Goal: Task Accomplishment & Management: Manage account settings

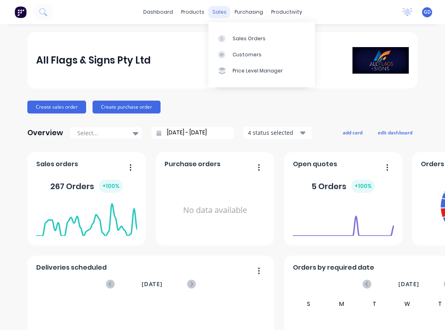
click at [219, 13] on div "sales" at bounding box center [220, 12] width 22 height 12
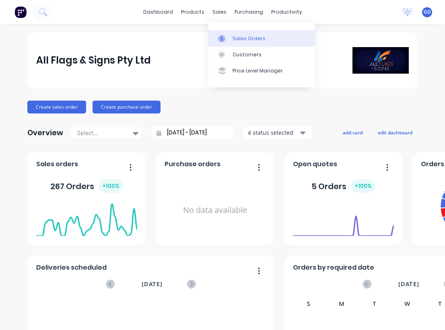
click at [238, 42] on div "Sales Orders" at bounding box center [249, 38] width 33 height 7
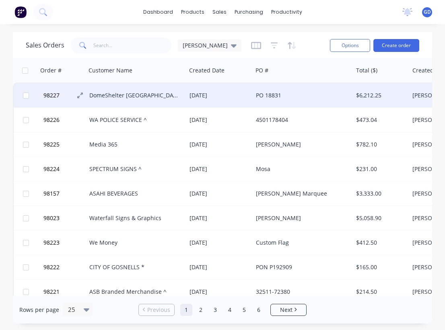
click at [54, 97] on span "98227" at bounding box center [51, 95] width 16 height 8
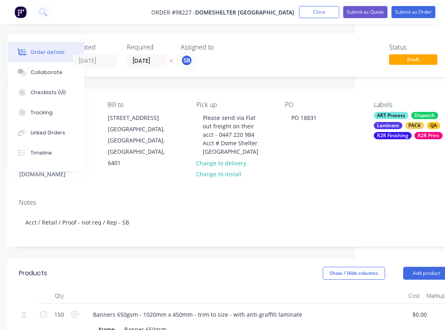
scroll to position [0, 88]
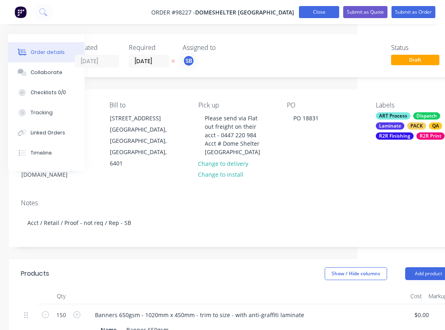
click at [323, 18] on button "Close" at bounding box center [319, 12] width 40 height 12
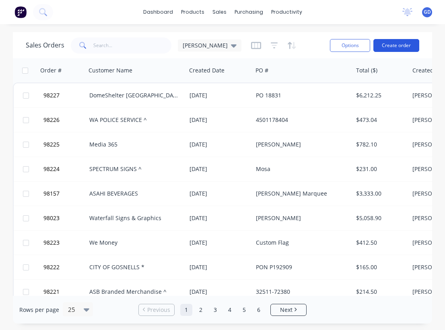
click at [397, 46] on button "Create order" at bounding box center [397, 45] width 46 height 13
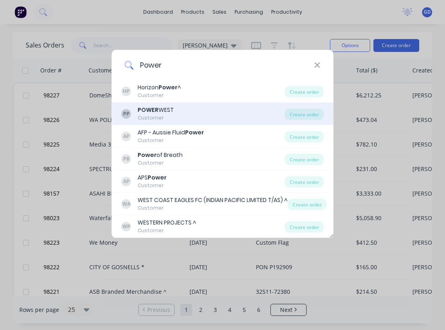
type input "Power"
click at [158, 110] on div "POWER WEST" at bounding box center [156, 110] width 36 height 8
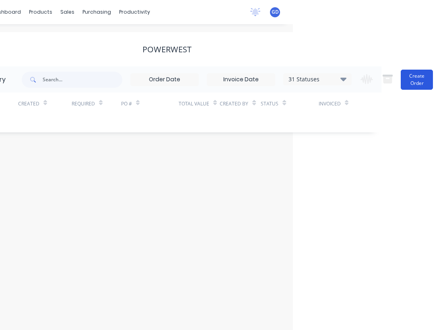
scroll to position [0, 153]
click at [412, 78] on button "Create Order" at bounding box center [417, 80] width 32 height 20
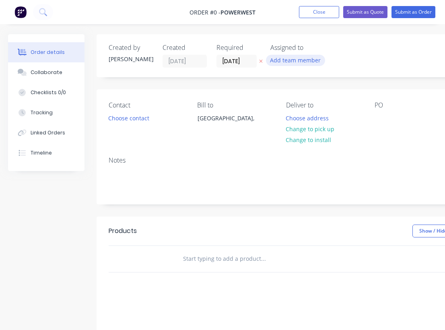
click at [287, 60] on button "Add team member" at bounding box center [295, 60] width 59 height 11
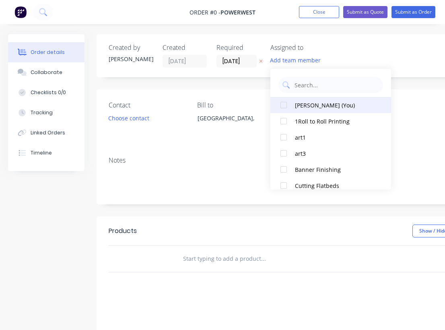
click at [294, 107] on button "[PERSON_NAME] (You)" at bounding box center [331, 105] width 121 height 16
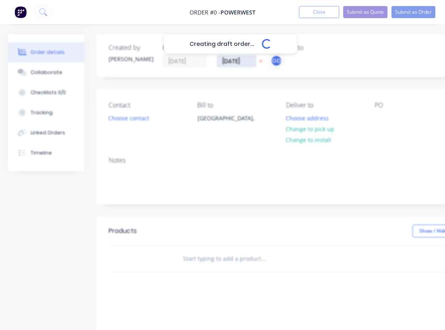
click at [238, 58] on div "Creating draft order... Loading... Order details Collaborate Checklists 0/0 Tra…" at bounding box center [280, 256] width 560 height 444
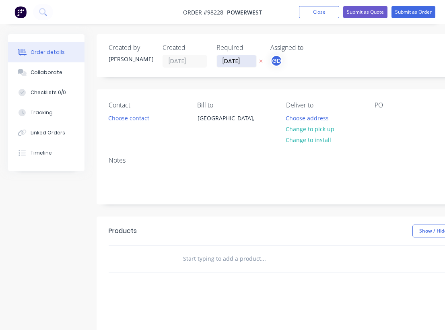
click at [227, 57] on input "[DATE]" at bounding box center [236, 61] width 39 height 12
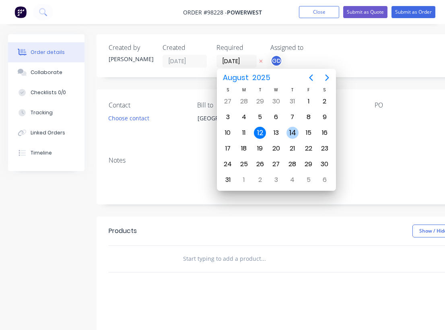
click at [297, 134] on div "14" at bounding box center [293, 133] width 12 height 12
type input "14/08/25"
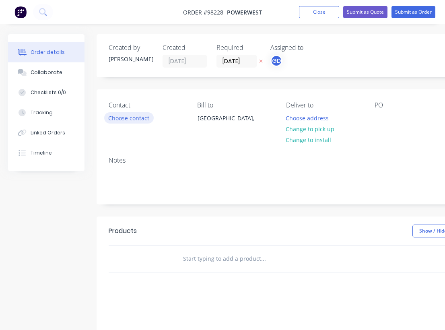
click at [128, 122] on button "Choose contact" at bounding box center [129, 117] width 50 height 11
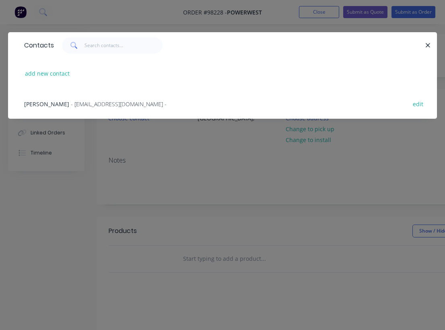
click at [53, 105] on span "Cath McHutchison" at bounding box center [46, 104] width 45 height 8
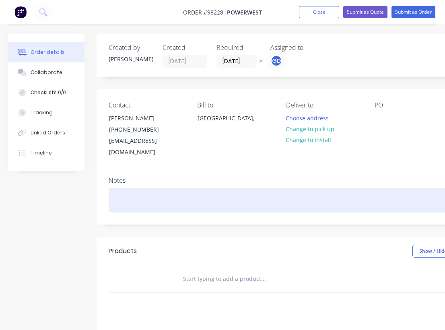
click at [128, 188] on div at bounding box center [324, 200] width 431 height 25
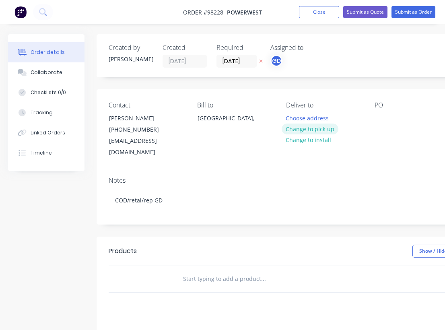
click at [307, 129] on button "Change to pick up" at bounding box center [310, 129] width 57 height 11
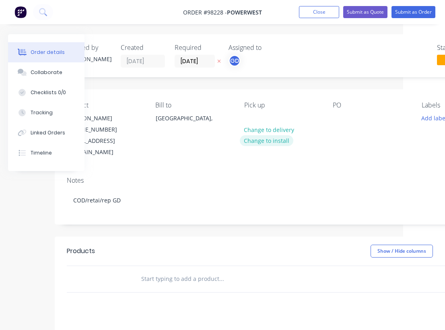
scroll to position [0, 44]
click at [332, 122] on div at bounding box center [337, 118] width 13 height 12
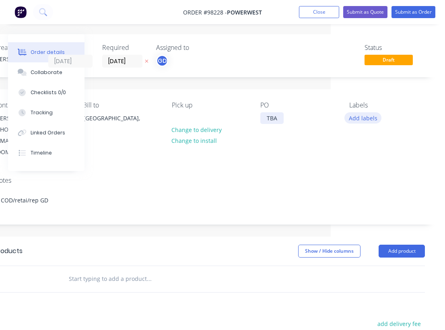
scroll to position [0, 114]
click at [356, 123] on button "Add labels" at bounding box center [363, 117] width 37 height 11
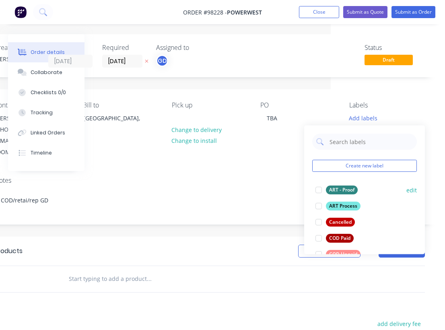
click at [342, 190] on div "ART - Proof" at bounding box center [342, 190] width 32 height 9
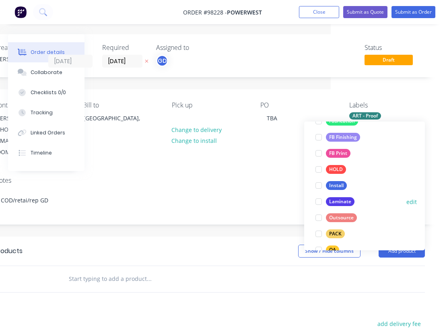
scroll to position [211, 0]
click at [346, 202] on div "Laminate" at bounding box center [340, 201] width 29 height 9
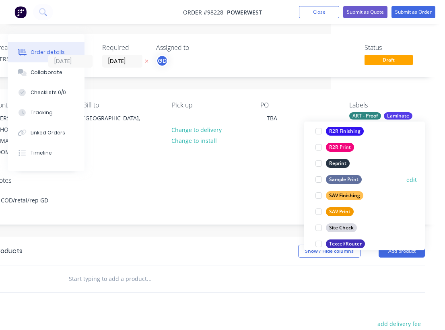
scroll to position [346, 0]
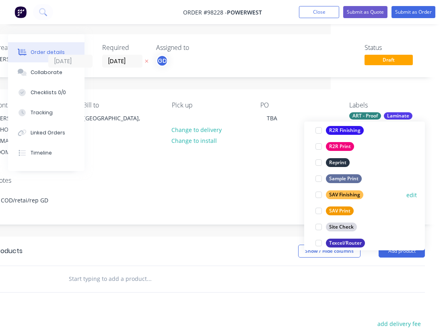
click at [346, 194] on div "SAV Finishing" at bounding box center [344, 195] width 37 height 9
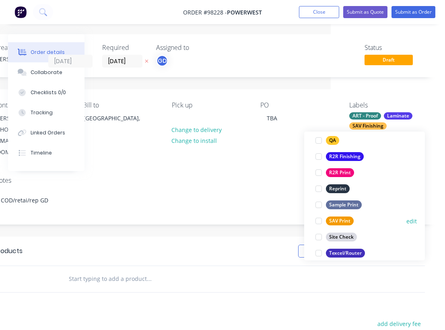
click at [342, 221] on div "SAV Print" at bounding box center [340, 221] width 28 height 9
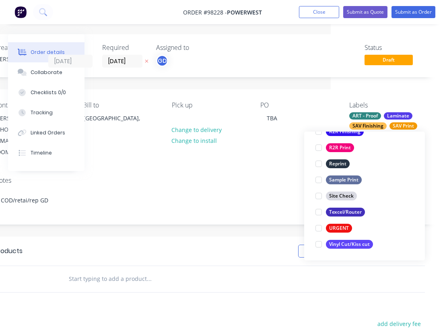
scroll to position [387, 0]
click at [350, 246] on div "Vinyl Cut/Kiss cut" at bounding box center [349, 244] width 47 height 9
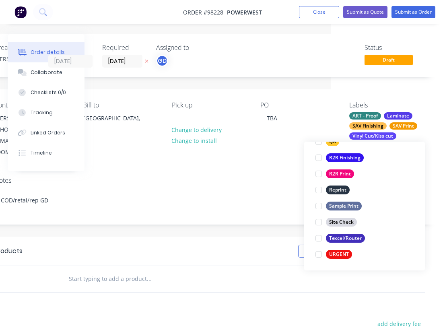
click at [204, 177] on div "Notes" at bounding box center [209, 181] width 431 height 8
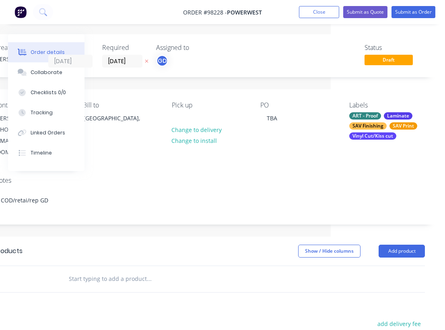
click at [102, 271] on input "text" at bounding box center [148, 279] width 161 height 16
paste input "Updating item 7 of job 97822. (produce and supply same way as previous order)"
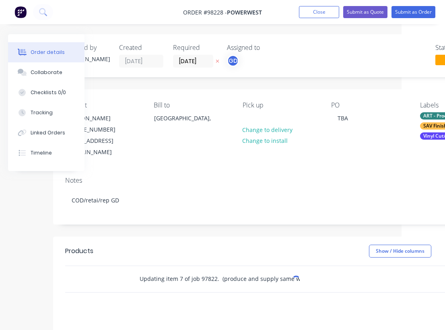
scroll to position [0, 37]
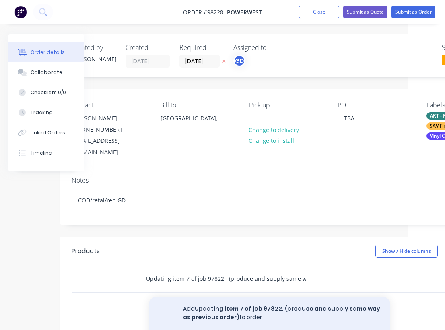
type input "Updating item 7 of job 97822. (produce and supply same way as previous order)"
click at [230, 298] on button "Add Updating item 7 of job 97822. (produce and supply same way as previous orde…" at bounding box center [270, 313] width 242 height 33
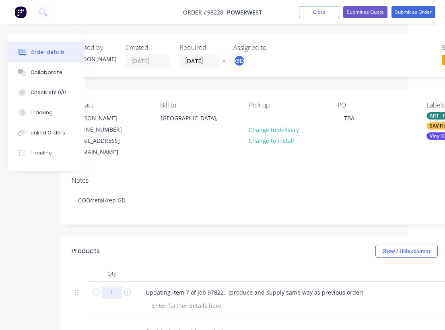
click at [117, 287] on input "1" at bounding box center [111, 293] width 21 height 12
type input "26"
click at [185, 249] on header "Products Show / Hide columns Add product" at bounding box center [287, 251] width 455 height 29
click at [173, 300] on div at bounding box center [187, 306] width 82 height 12
paste div
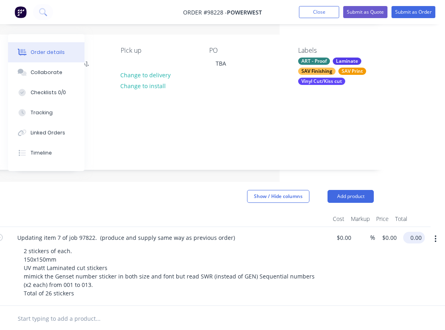
click at [416, 232] on input "0.00" at bounding box center [416, 238] width 19 height 12
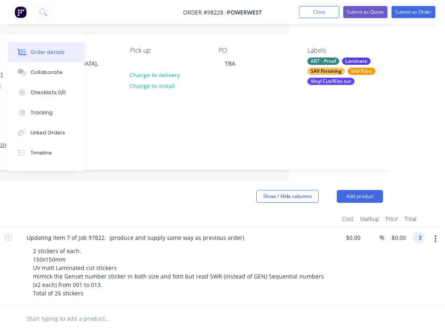
scroll to position [55, 156]
type input "310"
type input "$11.9231"
type input "$310.00"
click at [320, 306] on div at bounding box center [167, 319] width 431 height 26
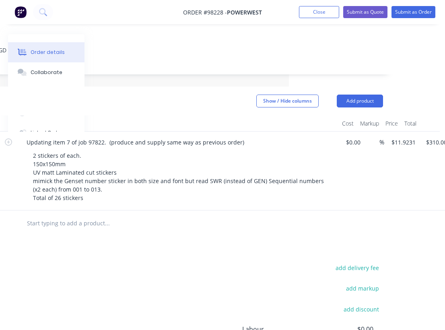
scroll to position [0, 156]
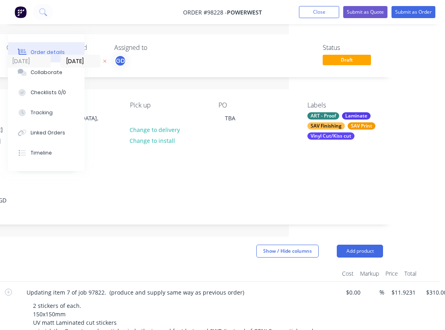
click at [334, 135] on div "Vinyl Cut/Kiss cut" at bounding box center [331, 136] width 47 height 7
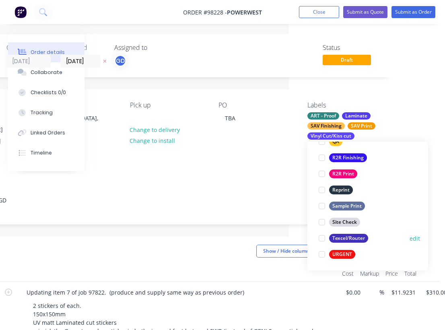
scroll to position [387, 0]
click at [349, 253] on div "URGENT" at bounding box center [342, 254] width 26 height 9
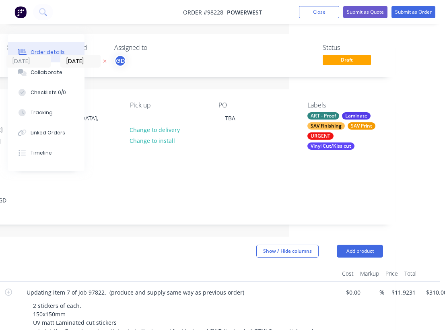
click at [236, 177] on div "Notes" at bounding box center [167, 181] width 431 height 8
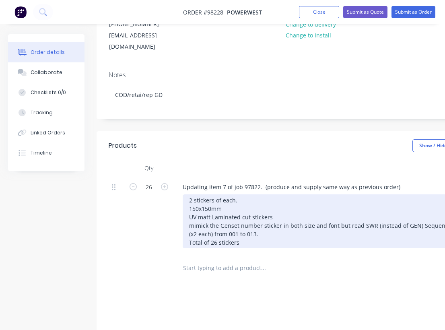
scroll to position [0, 0]
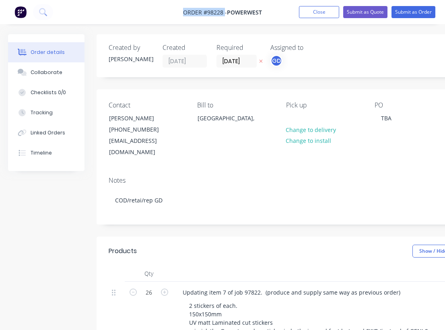
drag, startPoint x: 180, startPoint y: 10, endPoint x: 224, endPoint y: 12, distance: 44.0
click at [224, 12] on nav "Order #98228 - POWERWEST Add product Close Submit as Quote Submit as Order" at bounding box center [222, 12] width 445 height 24
copy span "Order #98228"
click at [324, 18] on button "Close" at bounding box center [319, 12] width 40 height 12
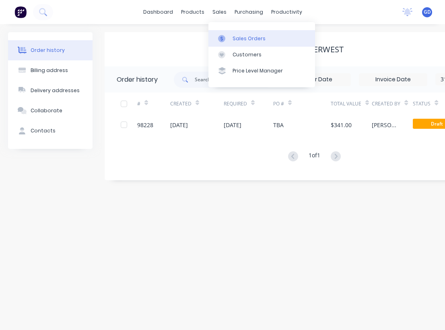
click at [240, 37] on div "Sales Orders" at bounding box center [249, 38] width 33 height 7
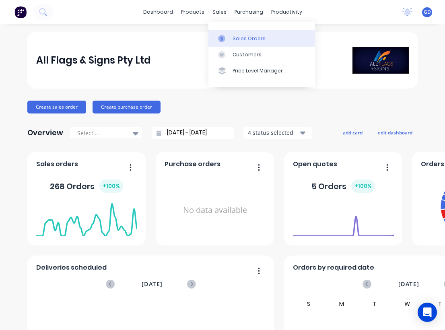
click at [238, 37] on div "Sales Orders" at bounding box center [249, 38] width 33 height 7
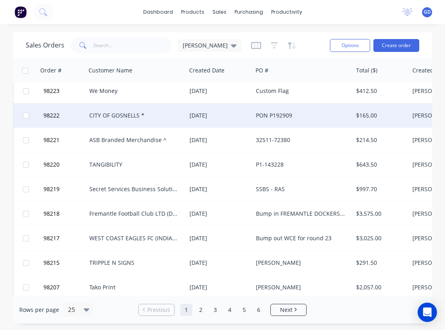
scroll to position [214, 0]
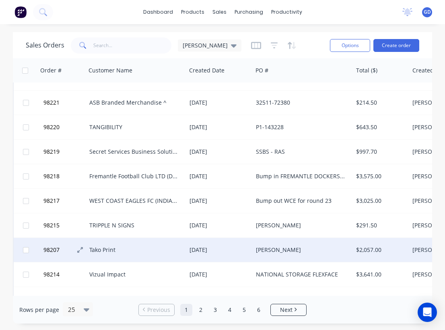
click at [51, 248] on span "98207" at bounding box center [51, 250] width 16 height 8
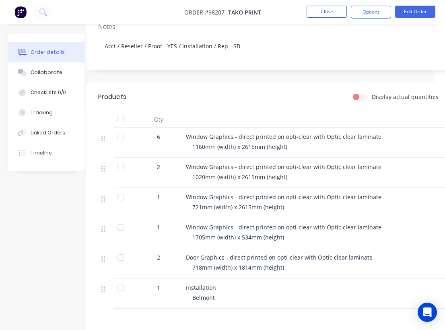
scroll to position [164, 0]
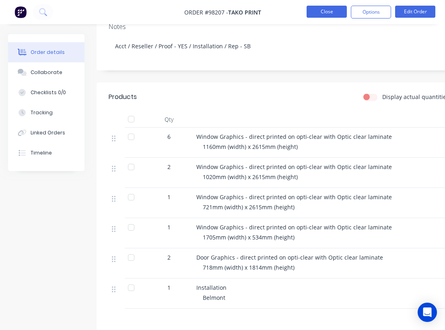
click at [326, 11] on button "Close" at bounding box center [327, 12] width 40 height 12
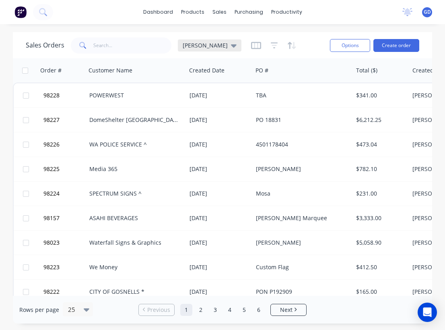
click at [231, 46] on icon at bounding box center [234, 45] width 6 height 3
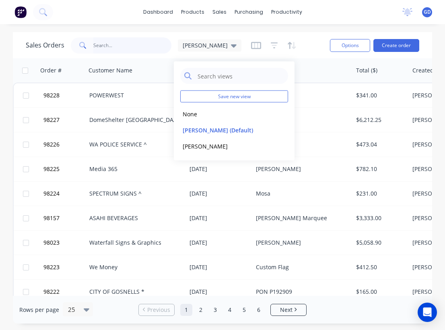
click at [126, 48] on input "text" at bounding box center [132, 45] width 79 height 16
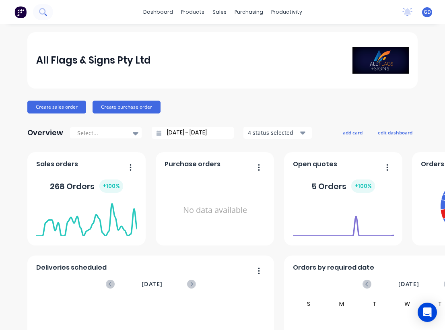
click at [41, 10] on icon at bounding box center [43, 12] width 8 height 8
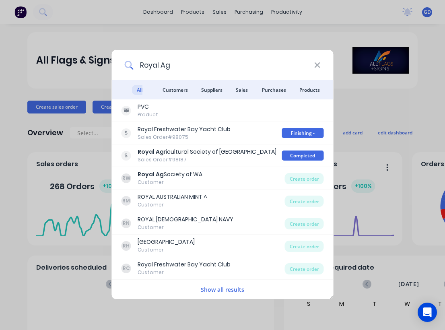
type input "Royal Agr"
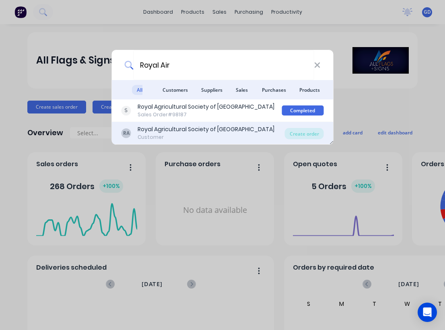
drag, startPoint x: 156, startPoint y: 67, endPoint x: 172, endPoint y: 131, distance: 65.6
click at [172, 131] on div "Royal Agricultural Society of Western Australia" at bounding box center [206, 129] width 137 height 8
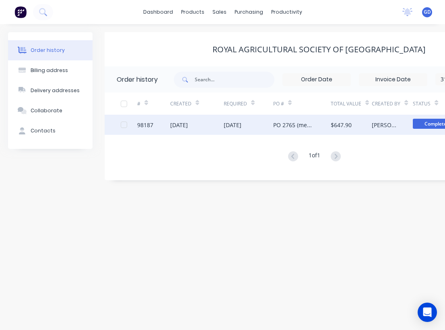
click at [142, 126] on div "98187" at bounding box center [145, 125] width 16 height 8
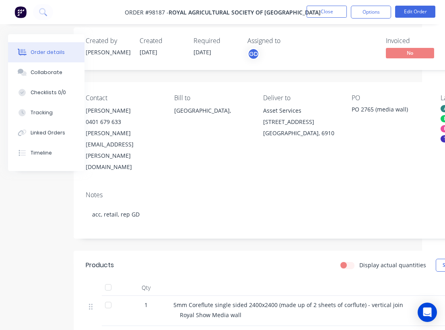
scroll to position [0, 23]
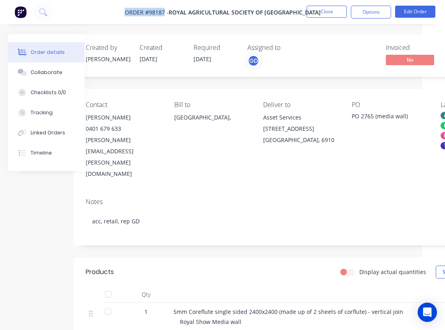
drag, startPoint x: 122, startPoint y: 9, endPoint x: 164, endPoint y: 14, distance: 42.6
click at [164, 14] on nav "Order #98187 - Royal Agricultural Society of Western Australia Close Options Ed…" at bounding box center [222, 12] width 445 height 24
click at [151, 13] on span "Order #98187 -" at bounding box center [147, 12] width 44 height 8
drag, startPoint x: 123, startPoint y: 8, endPoint x: 166, endPoint y: 9, distance: 43.5
click at [166, 9] on nav "Order #98187 - Royal Agricultural Society of Western Australia Close Options Ed…" at bounding box center [222, 12] width 445 height 24
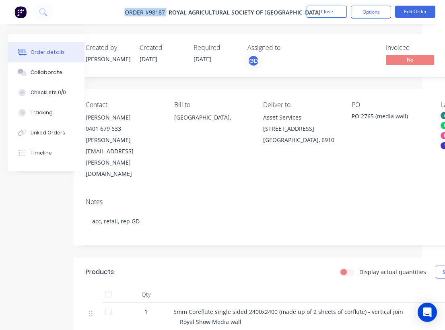
copy span "Order #98187"
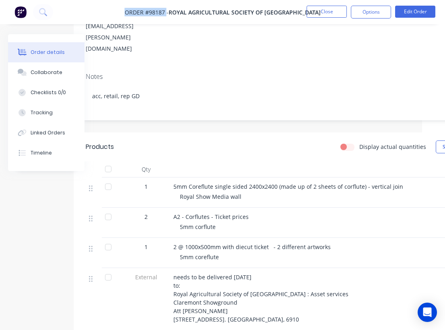
scroll to position [129, 23]
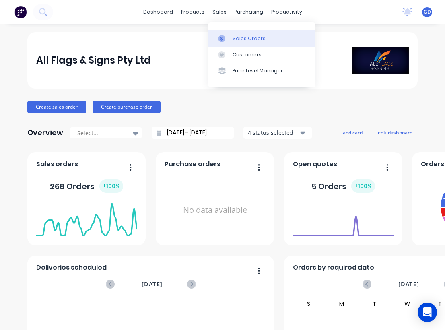
click at [241, 37] on div "Sales Orders" at bounding box center [249, 38] width 33 height 7
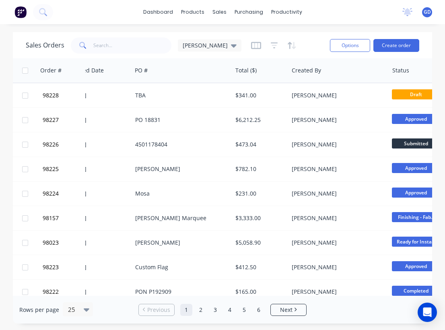
scroll to position [0, 149]
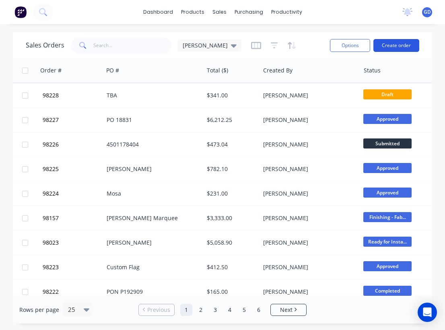
click at [397, 42] on button "Create order" at bounding box center [397, 45] width 46 height 13
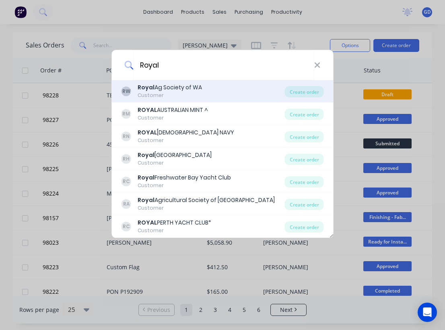
type input "Royal"
click at [159, 90] on div "Royal Ag Society of WA" at bounding box center [170, 87] width 64 height 8
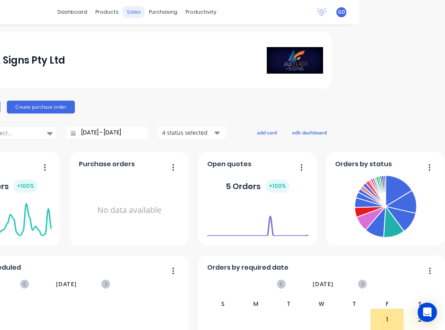
scroll to position [0, 86]
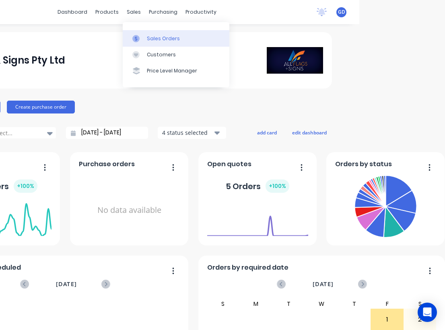
click at [155, 30] on link "Sales Orders" at bounding box center [176, 38] width 107 height 16
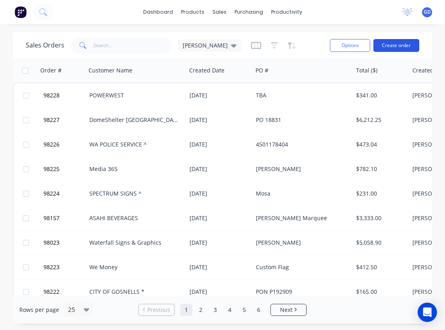
click at [396, 42] on button "Create order" at bounding box center [397, 45] width 46 height 13
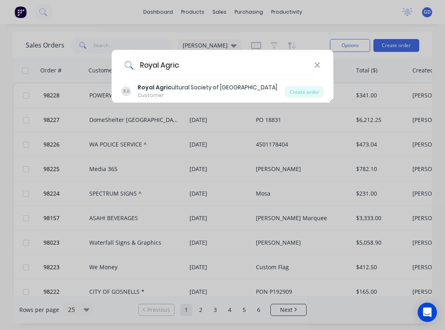
type input "Royal Agric"
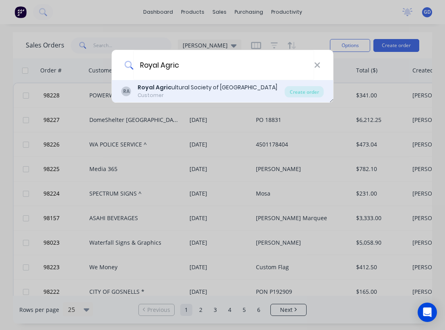
drag, startPoint x: 228, startPoint y: 48, endPoint x: 205, endPoint y: 88, distance: 45.7
click at [205, 88] on div "Royal Agric ultural Society of Western Australia" at bounding box center [208, 87] width 140 height 8
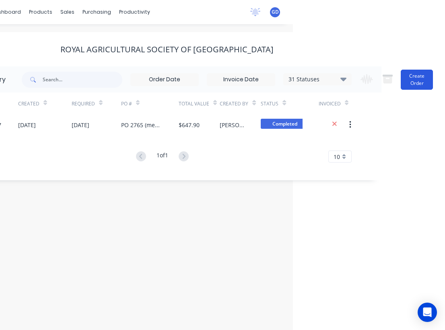
scroll to position [0, 152]
click at [414, 79] on button "Create Order" at bounding box center [417, 80] width 32 height 20
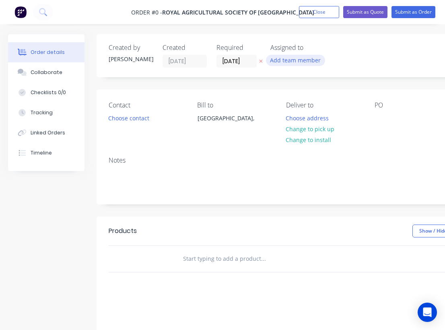
click at [291, 58] on button "Add team member" at bounding box center [295, 60] width 59 height 11
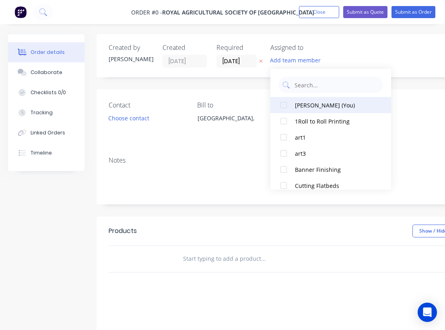
click at [301, 106] on div "[PERSON_NAME] (You)" at bounding box center [335, 105] width 81 height 8
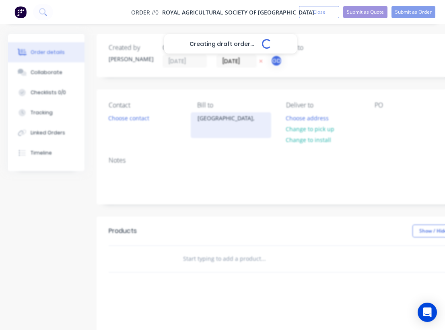
click at [236, 128] on div "Creating draft order... Loading... Order details Collaborate Checklists 0/0 Tra…" at bounding box center [280, 256] width 560 height 444
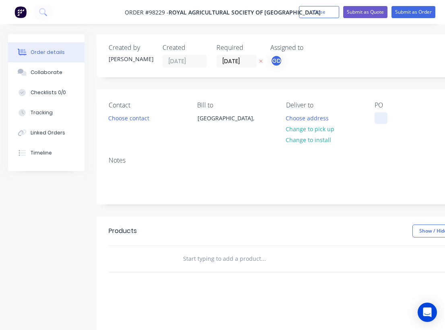
click at [377, 114] on div at bounding box center [381, 118] width 13 height 12
click at [322, 159] on div "Notes" at bounding box center [324, 161] width 431 height 8
click at [307, 117] on button "Choose address" at bounding box center [308, 117] width 52 height 11
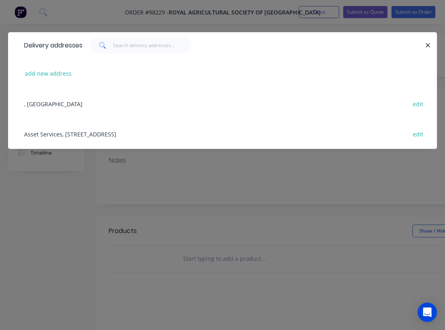
click at [71, 134] on div "Asset Services, 1 Graylands Rd, Claremont, 6910 edit" at bounding box center [222, 134] width 405 height 30
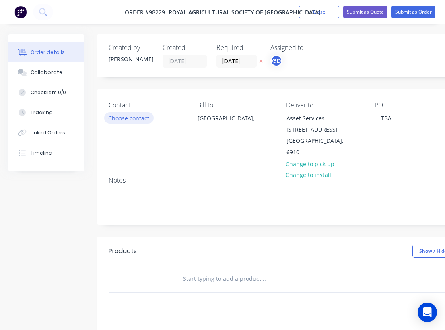
click at [137, 121] on button "Choose contact" at bounding box center [129, 117] width 50 height 11
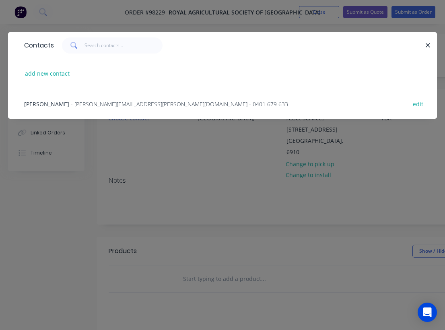
click at [33, 105] on span "Ryan Holmes" at bounding box center [46, 104] width 45 height 8
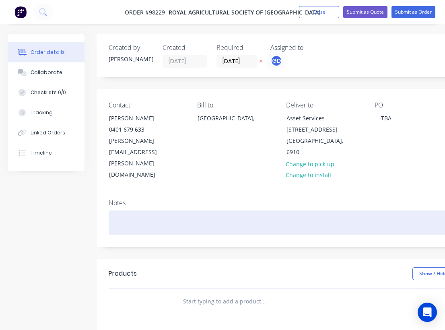
click at [125, 211] on div at bounding box center [324, 223] width 431 height 25
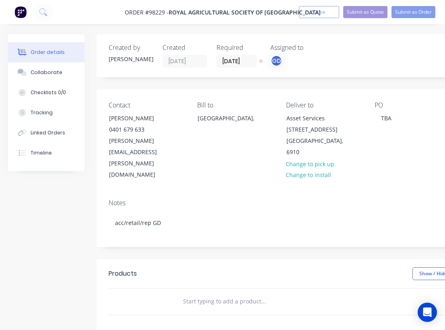
click at [204, 155] on div "Contact Ryan Holmes 0401 679 633 Ryan.Holmes@raswa.org.au Bill to Australia, De…" at bounding box center [324, 141] width 455 height 104
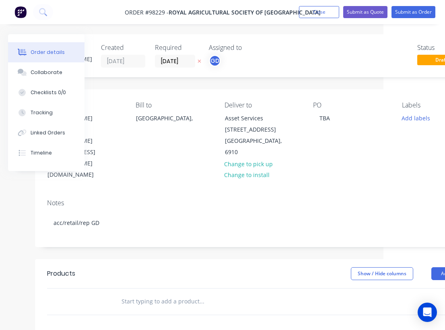
scroll to position [0, 83]
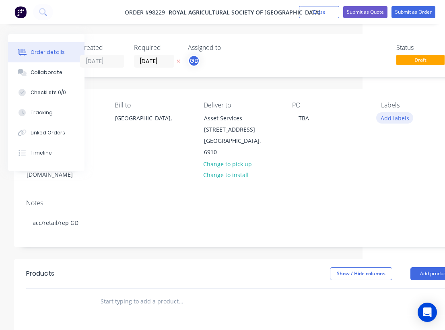
click at [405, 117] on button "Add labels" at bounding box center [395, 117] width 37 height 11
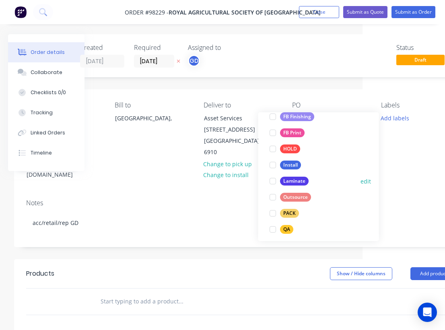
scroll to position [176, 0]
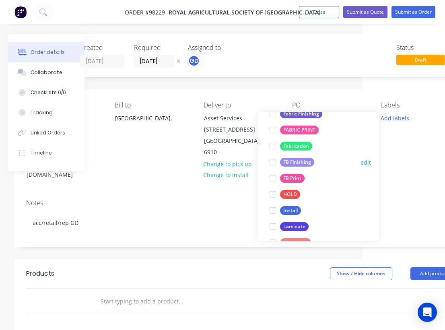
click at [305, 164] on div "FB Finishing" at bounding box center [297, 162] width 34 height 9
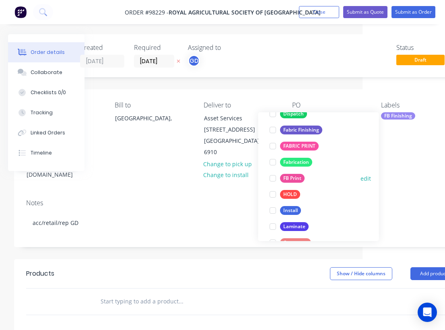
click at [301, 174] on div "FB Print" at bounding box center [292, 178] width 25 height 9
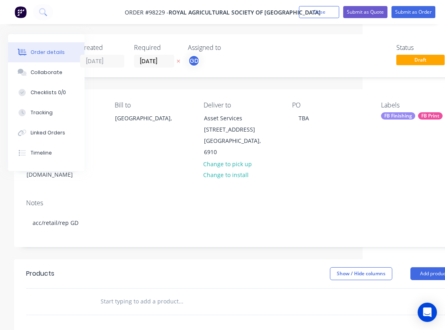
click at [199, 289] on div at bounding box center [236, 302] width 290 height 26
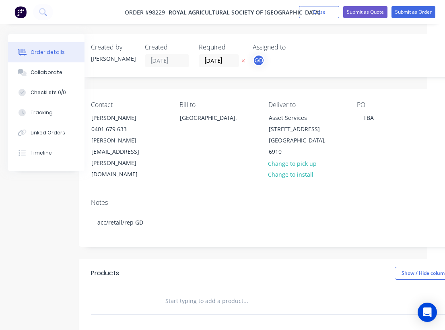
scroll to position [2, 17]
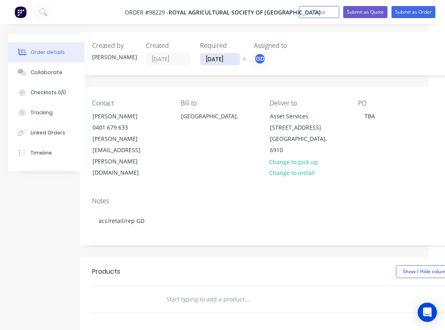
click at [215, 59] on input "12/08/25" at bounding box center [220, 59] width 39 height 12
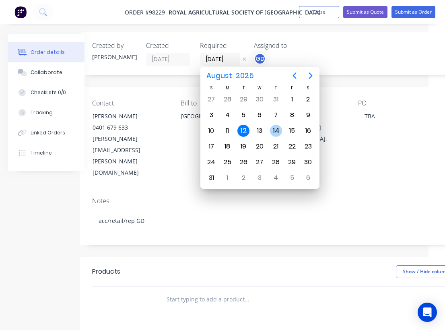
click at [279, 132] on div "14" at bounding box center [276, 131] width 12 height 12
type input "14/08/25"
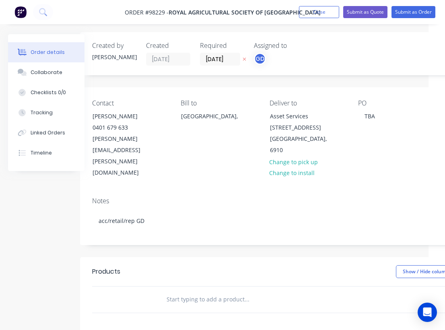
click at [188, 292] on input "text" at bounding box center [246, 300] width 161 height 16
paste input "Media wall art from job #98187 Media wall coreflute 5mm Coreflute single sided …"
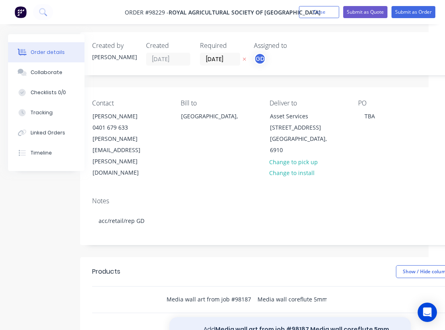
type input "Media wall art from job #98187 Media wall coreflute 5mm Coreflute single sided …"
click at [239, 317] on button "Add Media wall art from job #98187 Media wall coreflute 5mm Coreflute single si…" at bounding box center [291, 333] width 242 height 33
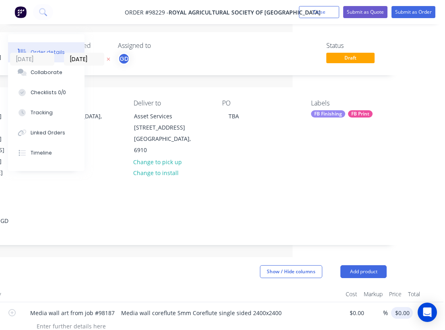
scroll to position [2, 156]
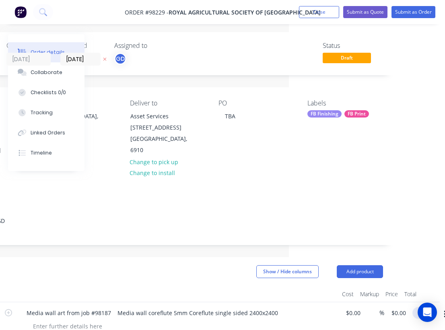
click at [426, 307] on input "0.00" at bounding box center [425, 313] width 19 height 12
type input "$300.00"
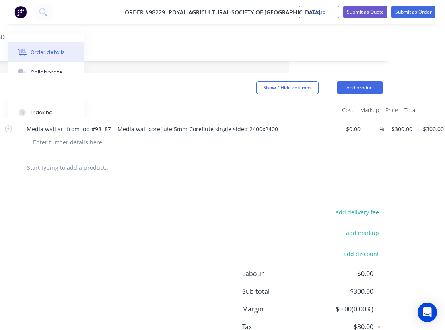
scroll to position [208, 156]
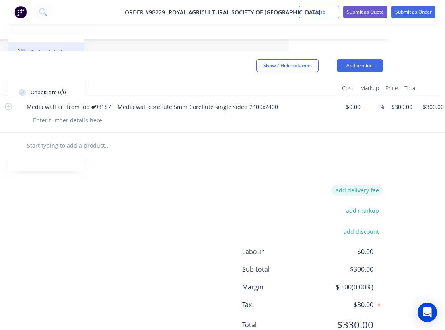
click at [366, 185] on button "add delivery fee" at bounding box center [357, 190] width 52 height 11
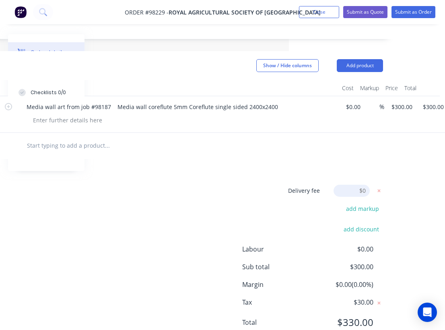
scroll to position [206, 156]
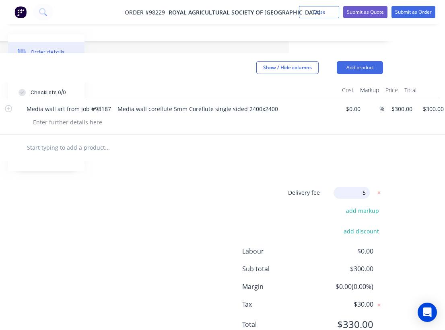
type input "55"
click at [225, 187] on div "Delivery fee Delivery fee Delivery fee name (Optional) 55 55 $0 add markup add …" at bounding box center [167, 263] width 431 height 153
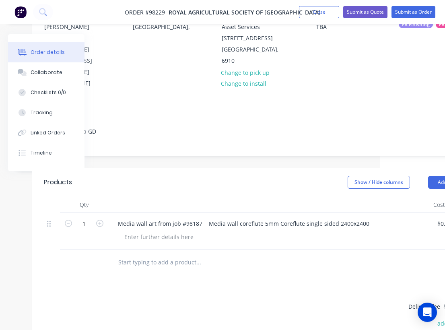
scroll to position [0, 65]
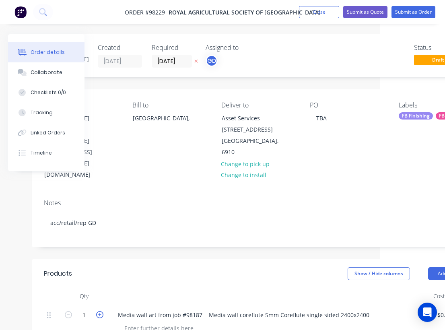
click at [99, 311] on icon "button" at bounding box center [99, 314] width 7 height 7
type input "2"
type input "$600.00"
click at [145, 323] on div at bounding box center [159, 329] width 82 height 12
click at [197, 288] on div at bounding box center [269, 296] width 322 height 16
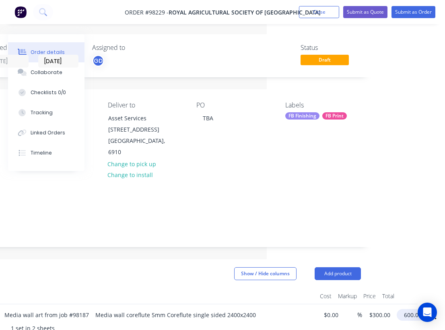
click at [412, 309] on input "600.00" at bounding box center [412, 315] width 25 height 12
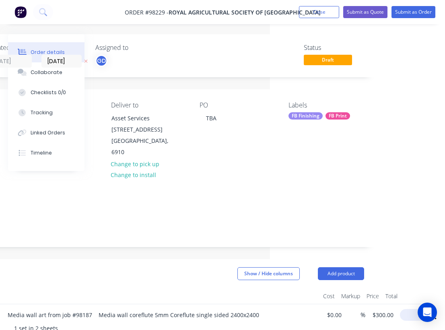
scroll to position [0, 163]
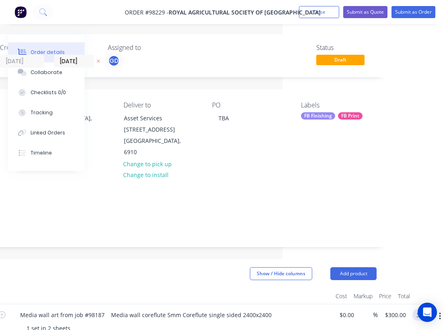
type input "$300.00"
type input "$150.00"
click at [251, 288] on div at bounding box center [171, 296] width 322 height 16
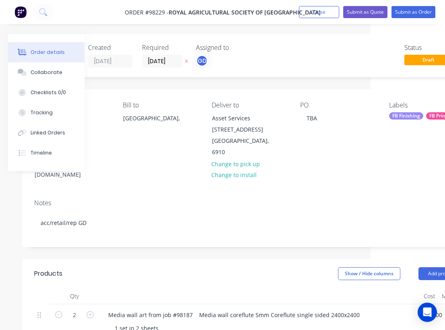
scroll to position [0, 29]
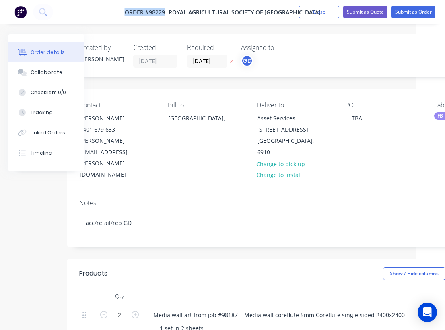
drag, startPoint x: 121, startPoint y: 6, endPoint x: 164, endPoint y: 13, distance: 43.6
click at [164, 13] on nav "Order #98229 - Royal Agricultural Society of Western Australia Add product Clos…" at bounding box center [222, 12] width 445 height 24
copy span "Order #98229"
click at [314, 12] on button "Close" at bounding box center [319, 12] width 40 height 12
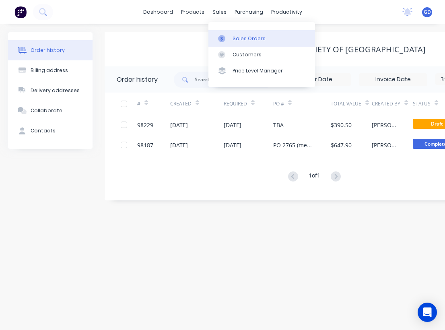
click at [236, 39] on div "Sales Orders" at bounding box center [249, 38] width 33 height 7
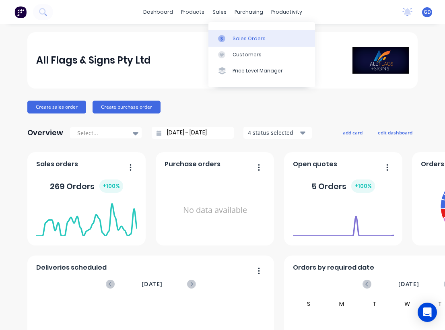
click at [245, 39] on div "Sales Orders" at bounding box center [249, 38] width 33 height 7
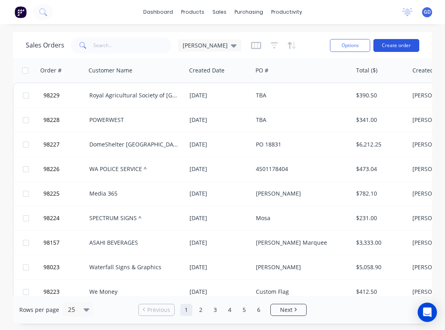
click at [404, 47] on button "Create order" at bounding box center [397, 45] width 46 height 13
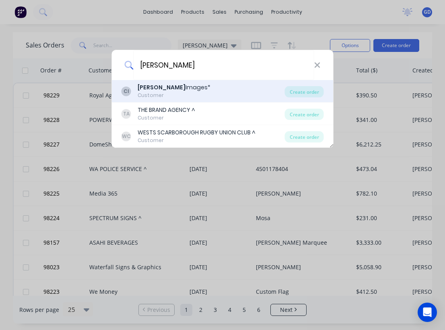
type input "[PERSON_NAME]"
click at [161, 93] on div "Customer" at bounding box center [174, 95] width 73 height 7
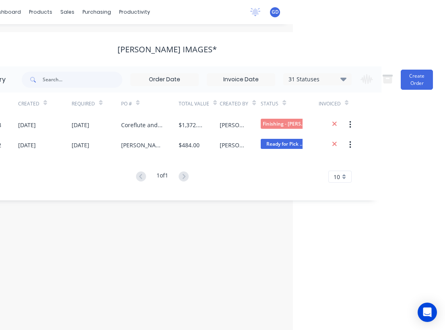
scroll to position [0, 152]
click at [417, 83] on button "Create Order" at bounding box center [417, 80] width 32 height 20
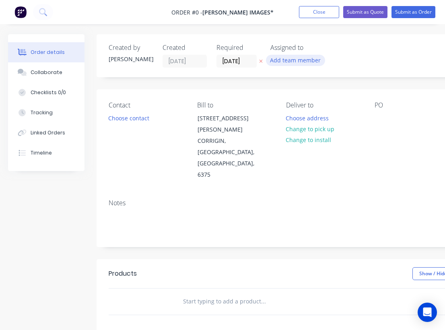
click at [295, 63] on button "Add team member" at bounding box center [295, 60] width 59 height 11
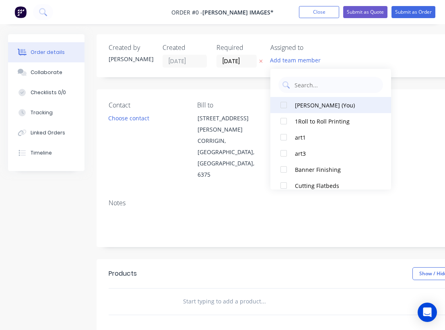
click at [298, 109] on div "Gino Dilello (You)" at bounding box center [335, 105] width 81 height 8
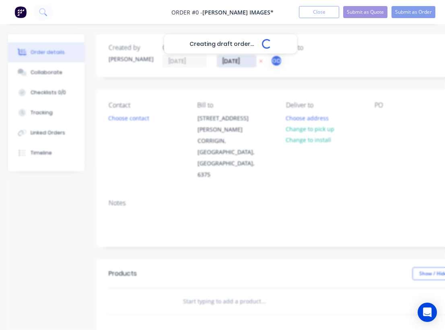
click at [238, 62] on div "Creating draft order... Loading... Order details Collaborate Checklists 0/0 Tra…" at bounding box center [280, 277] width 560 height 487
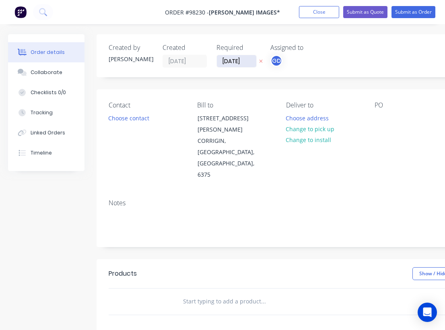
click at [230, 59] on input "[DATE]" at bounding box center [236, 61] width 39 height 12
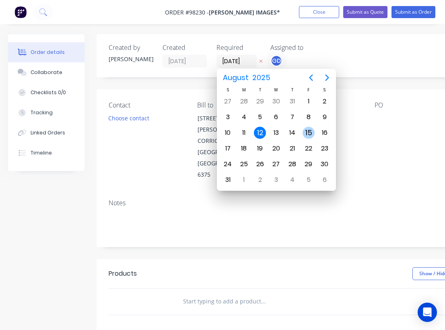
click at [309, 135] on div "15" at bounding box center [309, 133] width 12 height 12
type input "15/08/25"
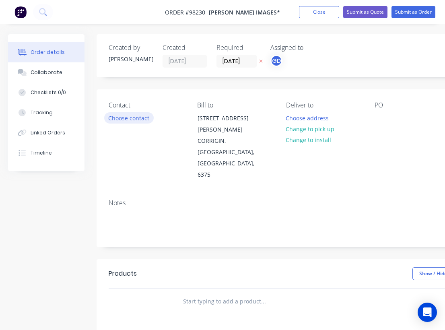
click at [136, 119] on button "Choose contact" at bounding box center [129, 117] width 50 height 11
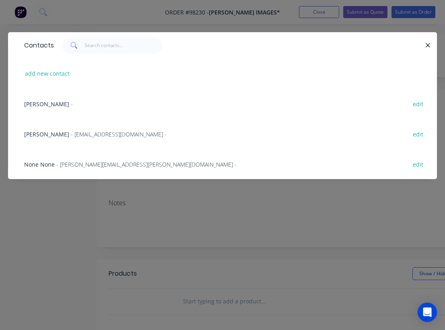
click at [42, 135] on span "Brett Connelly" at bounding box center [46, 134] width 45 height 8
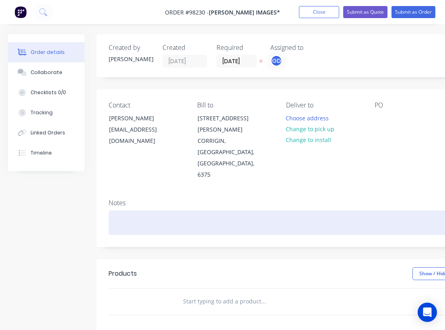
click at [122, 211] on div at bounding box center [324, 223] width 431 height 25
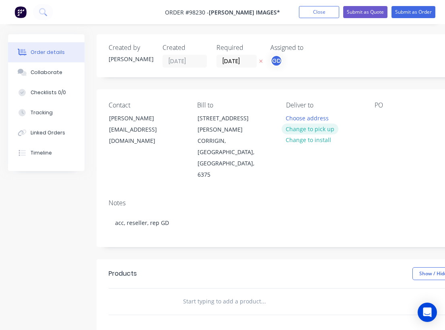
click at [318, 129] on button "Change to pick up" at bounding box center [310, 129] width 57 height 11
click at [373, 115] on div "Contact Brett Connelly images@wn.com.au Bill to 29 Murphy St CORRIGIN, Western …" at bounding box center [324, 141] width 455 height 104
click at [383, 116] on div at bounding box center [381, 118] width 13 height 12
paste div
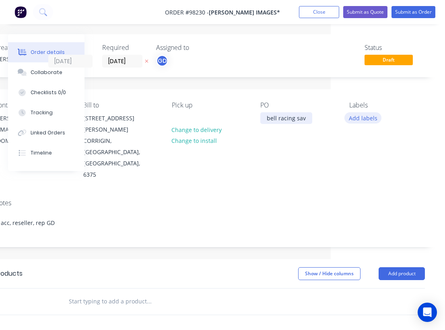
scroll to position [0, 114]
click at [365, 118] on button "Add labels" at bounding box center [363, 117] width 37 height 11
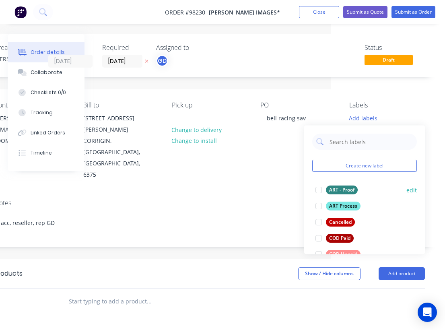
click at [342, 192] on div "ART - Proof" at bounding box center [342, 190] width 32 height 9
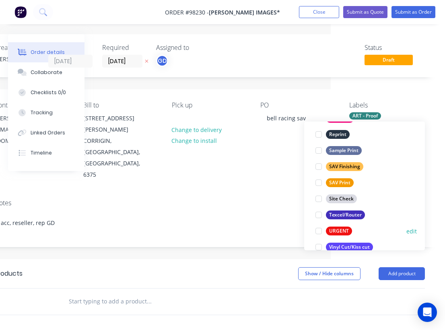
scroll to position [371, 0]
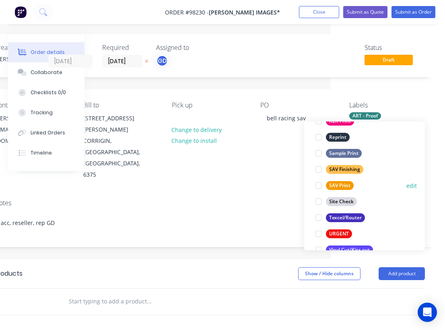
click at [346, 188] on div "SAV Print" at bounding box center [340, 185] width 28 height 9
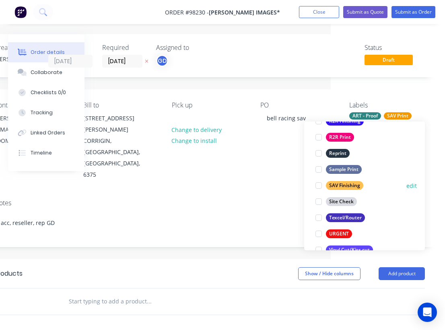
click at [346, 185] on div "SAV Finishing" at bounding box center [344, 185] width 37 height 9
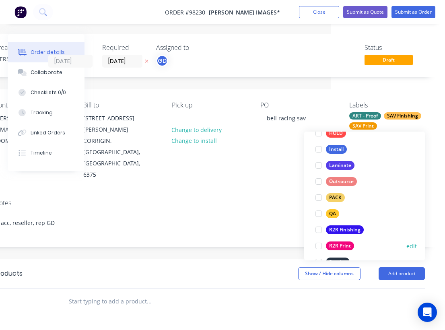
scroll to position [288, 0]
click at [350, 164] on div "Laminate" at bounding box center [340, 166] width 29 height 9
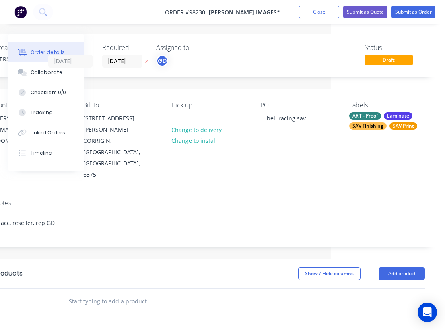
click at [258, 193] on div "Notes acc, reseller, rep GD" at bounding box center [209, 220] width 455 height 54
click at [93, 294] on input "text" at bounding box center [148, 302] width 161 height 16
paste input "SAV easy apply with gloss UV Lam 1520 w x 1450h"
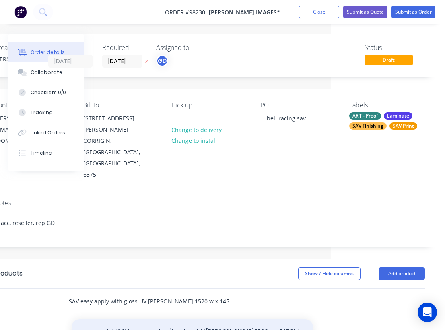
type input "SAV easy apply with gloss UV Lam 1520 w x 1450h"
click at [172, 319] on button "Add SAV easy apply with gloss UV Lam 1520 w x 1450h to order" at bounding box center [193, 335] width 242 height 33
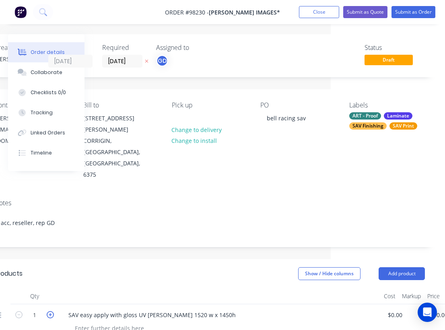
click at [52, 311] on icon "button" at bounding box center [50, 314] width 7 height 7
type input "3"
click at [87, 259] on header "Products Show / Hide columns Add product" at bounding box center [209, 273] width 455 height 29
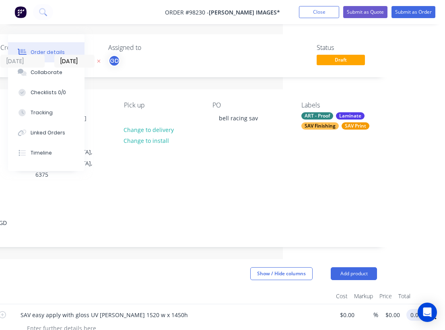
click at [416, 309] on input "0.00" at bounding box center [417, 315] width 15 height 12
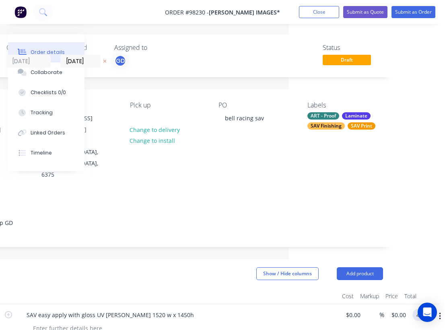
type input "$411.00"
type input "$137.00"
click at [234, 288] on div at bounding box center [178, 296] width 322 height 16
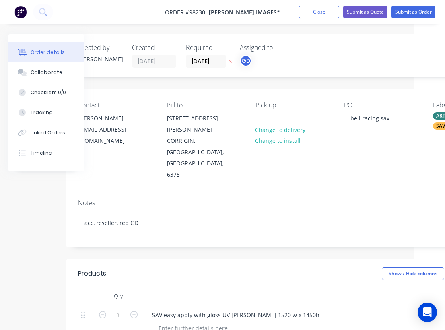
scroll to position [0, 0]
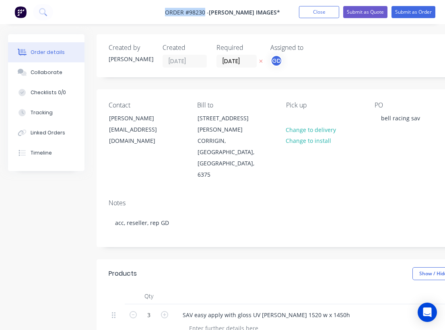
drag, startPoint x: 170, startPoint y: 8, endPoint x: 212, endPoint y: 13, distance: 42.9
click at [212, 13] on nav "Order #98230 - Connelly Images* Add product Close Submit as Quote Submit as Ord…" at bounding box center [222, 12] width 445 height 24
copy span "Order #98230"
click at [319, 16] on button "Close" at bounding box center [319, 12] width 40 height 12
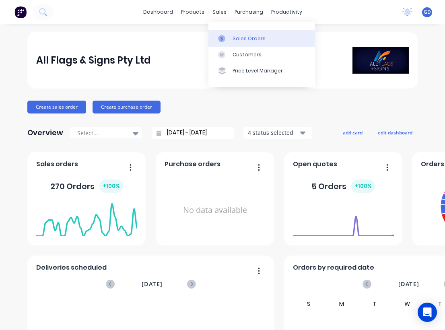
click at [241, 38] on div "Sales Orders" at bounding box center [249, 38] width 33 height 7
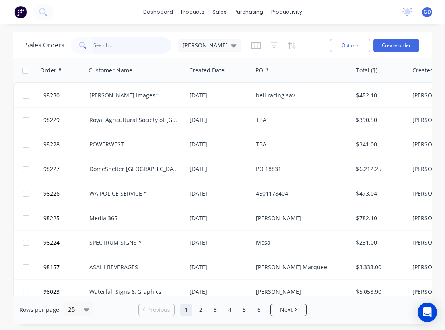
click at [104, 41] on input "text" at bounding box center [132, 45] width 79 height 16
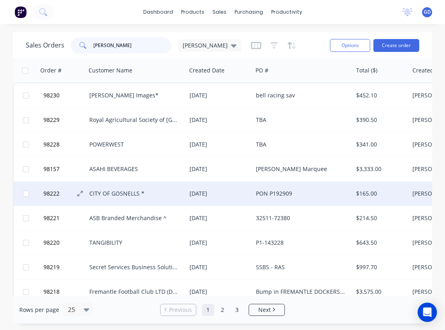
type input "gino"
click at [48, 193] on span "98222" at bounding box center [51, 194] width 16 height 8
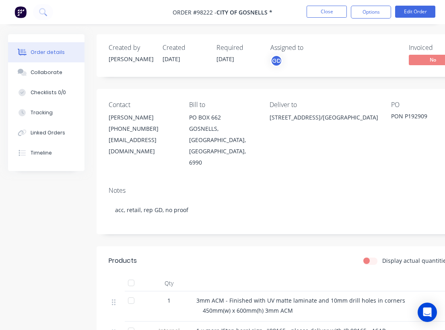
scroll to position [69, 0]
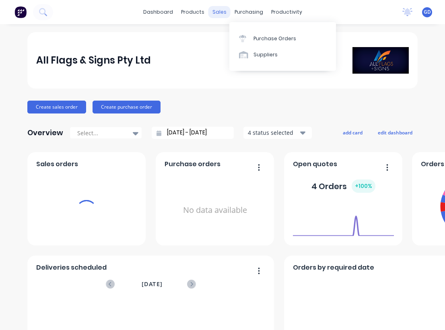
click at [216, 11] on div "sales" at bounding box center [220, 12] width 22 height 12
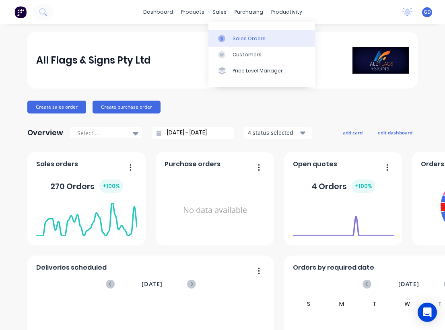
click at [238, 41] on div "Sales Orders" at bounding box center [249, 38] width 33 height 7
click at [235, 33] on link "Sales Orders" at bounding box center [262, 38] width 107 height 16
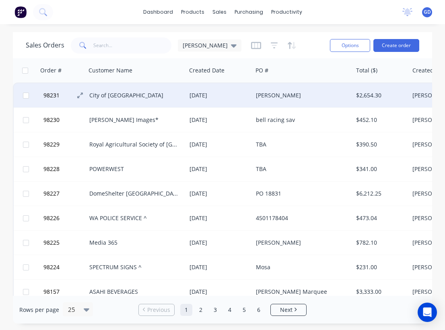
click at [57, 94] on span "98231" at bounding box center [51, 95] width 16 height 8
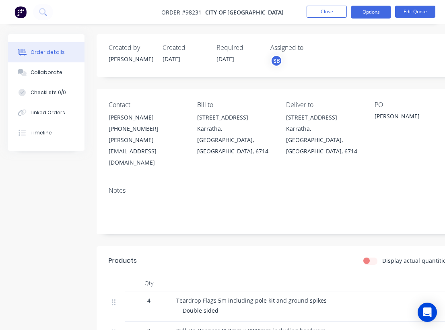
click at [271, 10] on nav "Order #98231 - City of Karratha Close Options Edit Quote" at bounding box center [222, 12] width 445 height 24
drag, startPoint x: 270, startPoint y: 13, endPoint x: 220, endPoint y: 12, distance: 50.4
click at [220, 12] on span "City of [GEOGRAPHIC_DATA]" at bounding box center [244, 12] width 79 height 8
click at [230, 13] on span "City of [GEOGRAPHIC_DATA]" at bounding box center [244, 12] width 79 height 8
drag, startPoint x: 273, startPoint y: 11, endPoint x: 258, endPoint y: 6, distance: 15.4
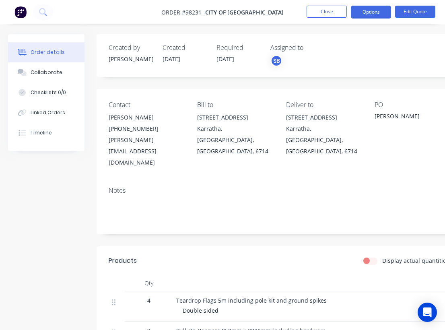
click at [254, 6] on nav "Order #98231 - City of Karratha Close Options Edit Quote" at bounding box center [222, 12] width 445 height 24
click at [288, 7] on nav "Order #98231 - City of Karratha Close Options Edit Quote" at bounding box center [222, 12] width 445 height 24
click at [270, 12] on nav "Order #98231 - City of Karratha Close Options Edit Quote" at bounding box center [222, 12] width 445 height 24
copy span "Order #98231 - City of Karratha"
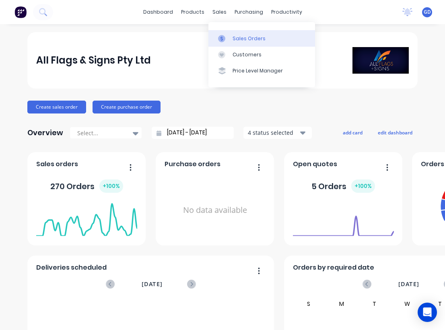
click at [239, 34] on link "Sales Orders" at bounding box center [262, 38] width 107 height 16
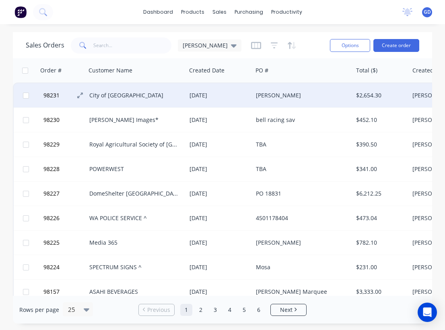
click at [50, 97] on span "98231" at bounding box center [51, 95] width 16 height 8
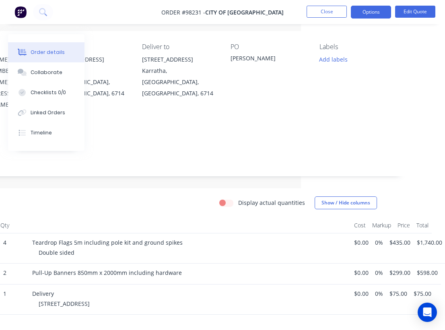
scroll to position [0, 144]
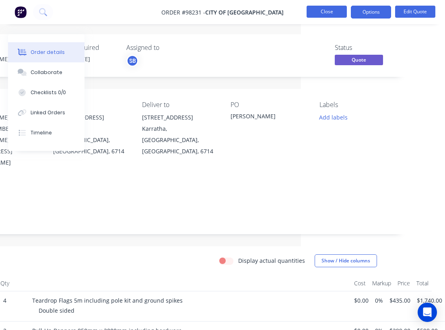
click at [335, 13] on button "Close" at bounding box center [327, 12] width 40 height 12
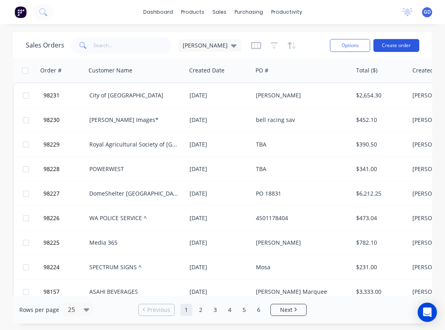
click at [406, 48] on button "Create order" at bounding box center [397, 45] width 46 height 13
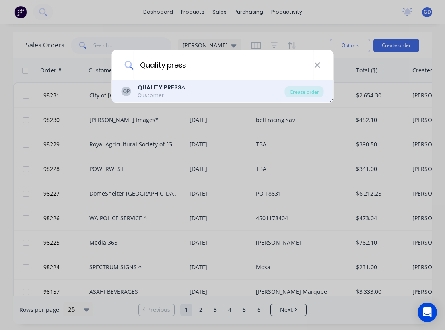
type input "Quality press"
click at [147, 84] on b "QUALITY PRESS" at bounding box center [160, 87] width 44 height 8
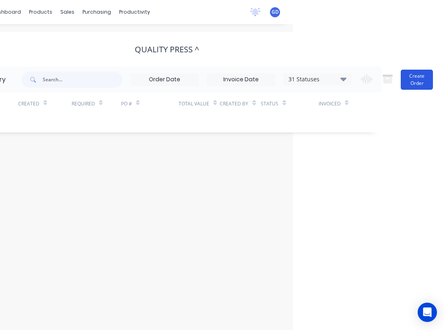
scroll to position [0, 152]
click at [422, 81] on button "Create Order" at bounding box center [417, 80] width 32 height 20
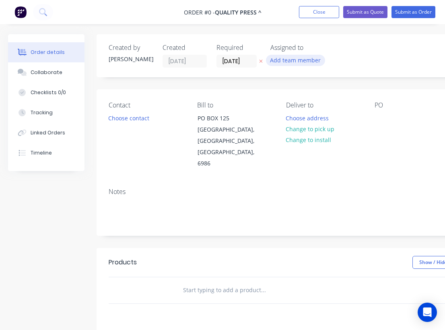
click at [279, 61] on button "Add team member" at bounding box center [295, 60] width 59 height 11
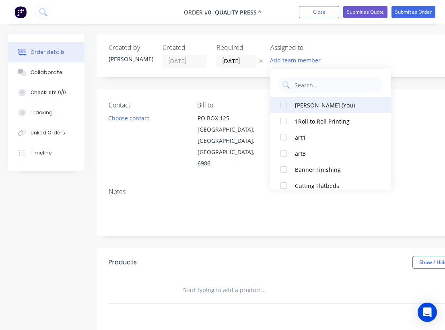
click at [305, 102] on div "[PERSON_NAME] (You)" at bounding box center [335, 105] width 81 height 8
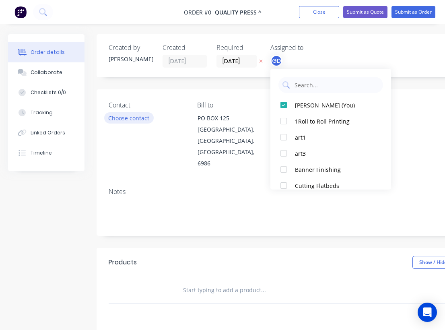
click at [139, 116] on div "Order details Collaborate Checklists 0/0 Tracking Linked Orders Timeline Order …" at bounding box center [280, 271] width 560 height 475
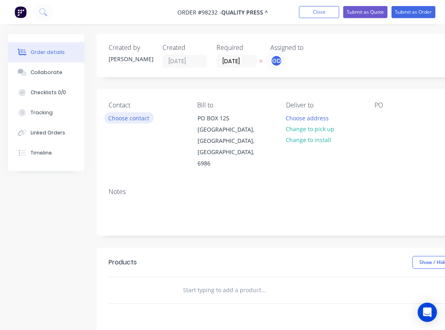
click at [136, 119] on button "Choose contact" at bounding box center [129, 117] width 50 height 11
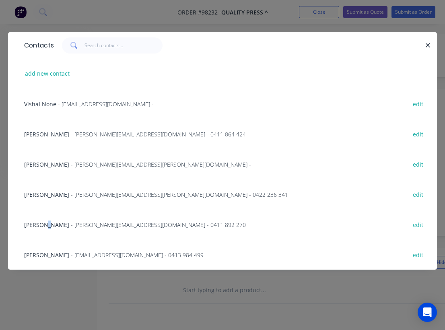
click at [47, 223] on span "Manish Shah" at bounding box center [46, 225] width 45 height 8
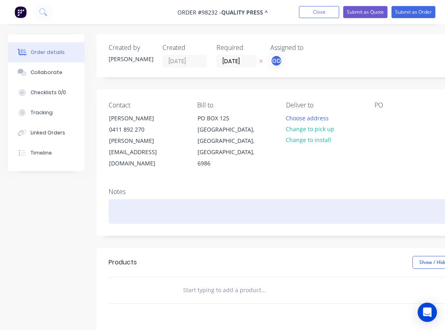
click at [127, 199] on div at bounding box center [324, 211] width 431 height 25
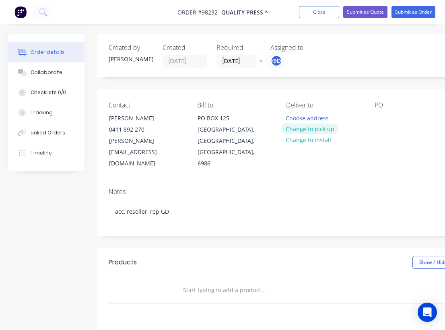
click at [316, 129] on button "Change to pick up" at bounding box center [310, 129] width 57 height 11
click at [213, 282] on input "text" at bounding box center [263, 290] width 161 height 16
paste input "20 pieces of 5 meters approx. (total100 meters) 5 Meters Double sided Size of e…"
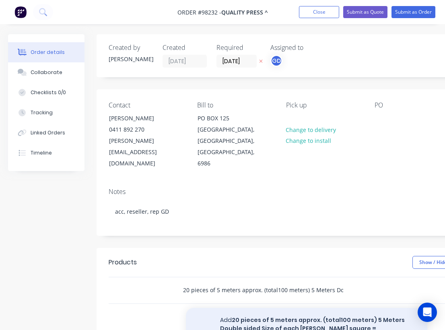
type input "20 pieces of 5 meters approx. (total100 meters) 5 Meters Double sided Size of e…"
click at [265, 308] on button "Add 20 pieces of 5 meters approx. (total100 meters) 5 Meters Double sided Size …" at bounding box center [307, 333] width 242 height 50
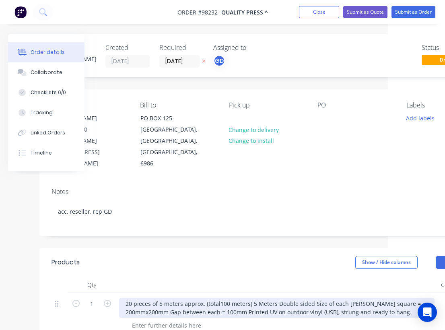
scroll to position [0, 34]
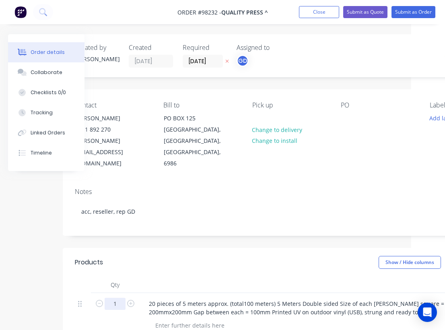
click at [116, 298] on input "1" at bounding box center [115, 304] width 21 height 12
type input "20"
click at [181, 277] on div at bounding box center [300, 285] width 322 height 16
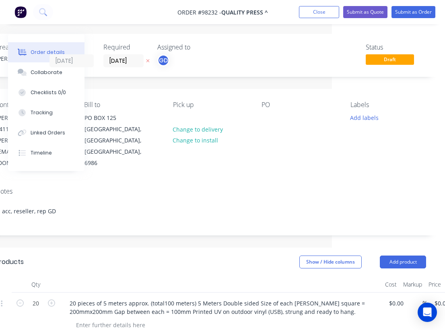
scroll to position [0, 152]
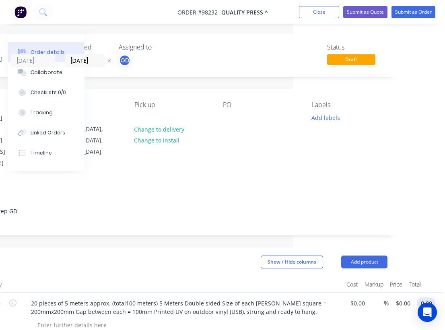
click at [429, 298] on input "0.00" at bounding box center [427, 304] width 15 height 12
type input "$1,675.00"
type input "$83.75"
click at [205, 253] on header "Products Show / Hide columns Add product" at bounding box center [172, 262] width 455 height 29
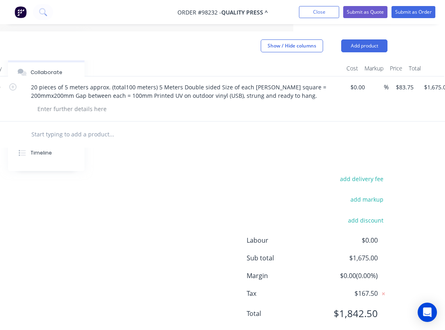
scroll to position [0, 152]
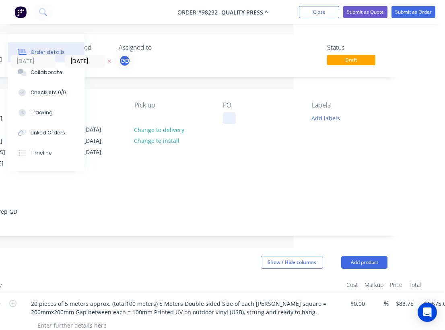
click at [225, 120] on div at bounding box center [229, 118] width 13 height 12
paste div
click at [325, 118] on button "Add labels" at bounding box center [325, 117] width 37 height 11
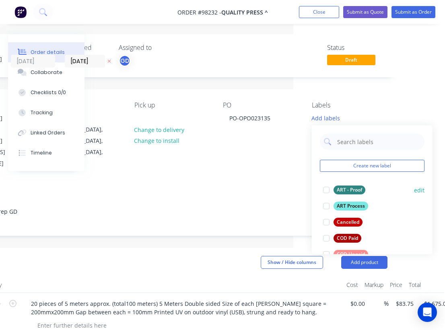
click at [349, 191] on div "ART - Proof" at bounding box center [350, 190] width 32 height 9
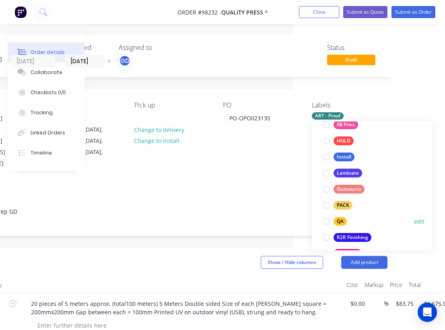
scroll to position [273, 0]
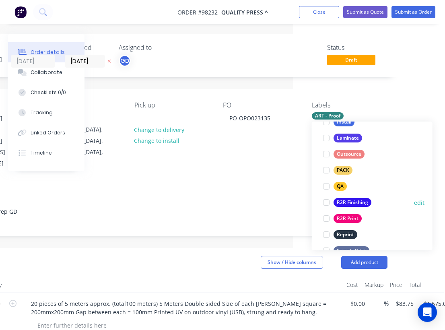
click at [353, 205] on div "R2R Finishing" at bounding box center [353, 202] width 38 height 9
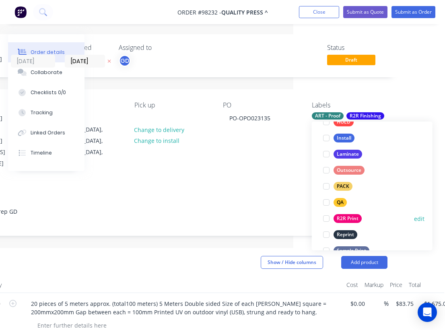
click at [352, 215] on div "R2R Print" at bounding box center [348, 218] width 28 height 9
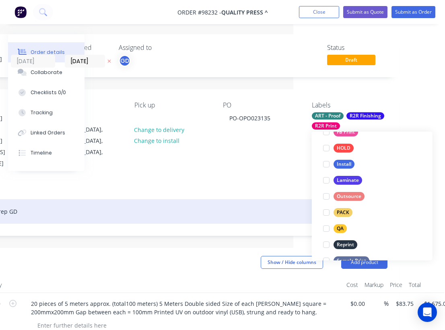
click at [257, 199] on div "acc, reseller, rep GD" at bounding box center [172, 211] width 431 height 25
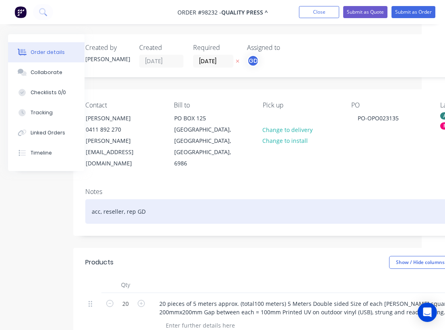
scroll to position [0, 23]
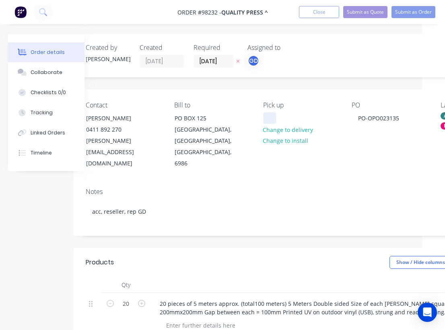
click at [274, 119] on div at bounding box center [269, 118] width 13 height 12
click at [265, 188] on div "Notes" at bounding box center [301, 192] width 431 height 8
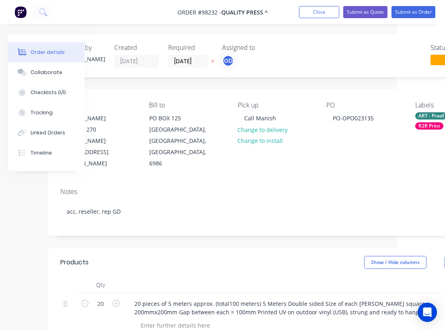
scroll to position [0, 0]
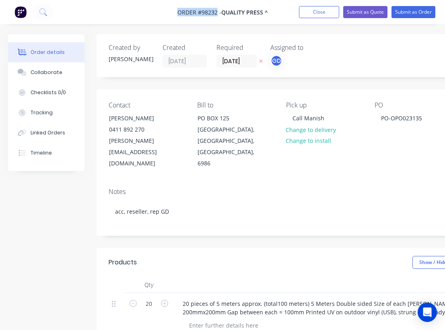
drag, startPoint x: 173, startPoint y: 9, endPoint x: 218, endPoint y: 12, distance: 44.8
click at [218, 12] on nav "Order #98232 - QUALITY PRESS ^ Add product Close Submit as Quote Submit as Order" at bounding box center [222, 12] width 445 height 24
copy span "Order #98232"
click at [244, 60] on input "[DATE]" at bounding box center [236, 61] width 39 height 12
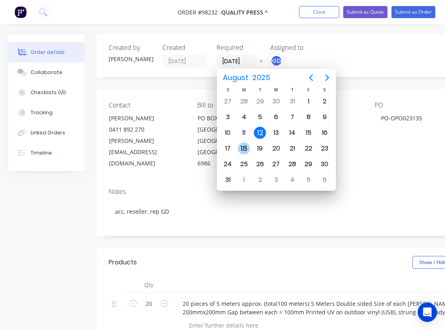
click at [248, 148] on div "18" at bounding box center [244, 149] width 12 height 12
type input "18/08/25"
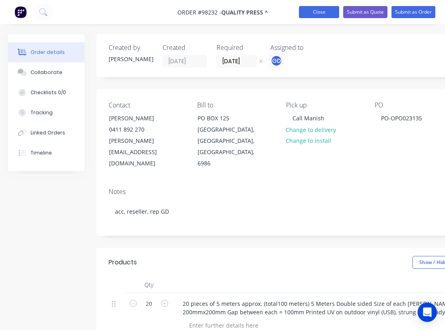
click at [316, 10] on button "Close" at bounding box center [319, 12] width 40 height 12
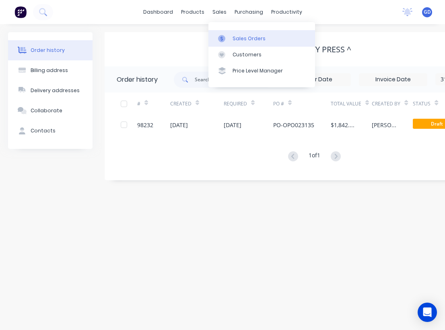
click at [241, 36] on div "Sales Orders" at bounding box center [249, 38] width 33 height 7
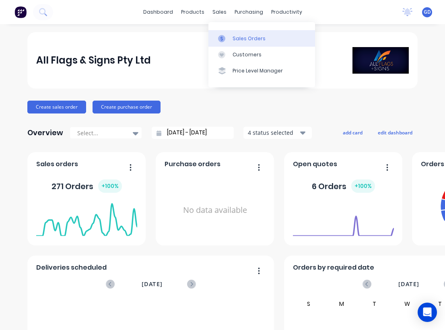
click at [244, 38] on div "Sales Orders" at bounding box center [249, 38] width 33 height 7
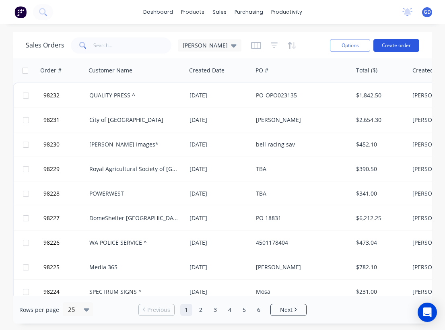
click at [402, 48] on button "Create order" at bounding box center [397, 45] width 46 height 13
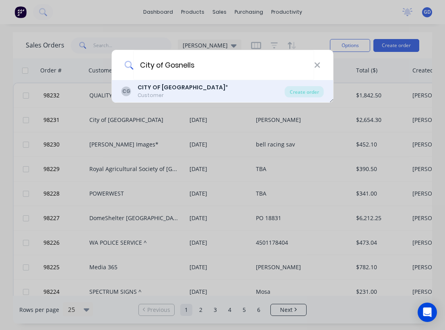
type input "City of Gosnells"
click at [171, 88] on b "CITY OF GOSNELLS" at bounding box center [182, 87] width 88 height 8
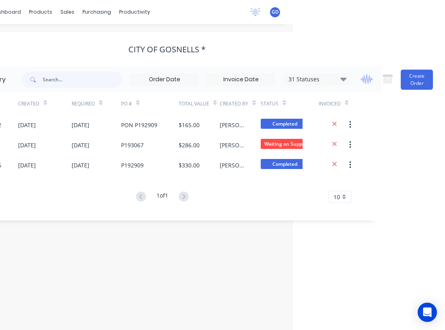
scroll to position [0, 152]
click at [423, 83] on button "Create Order" at bounding box center [417, 80] width 32 height 20
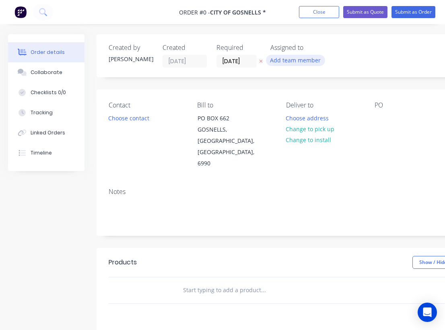
click at [286, 61] on button "Add team member" at bounding box center [295, 60] width 59 height 11
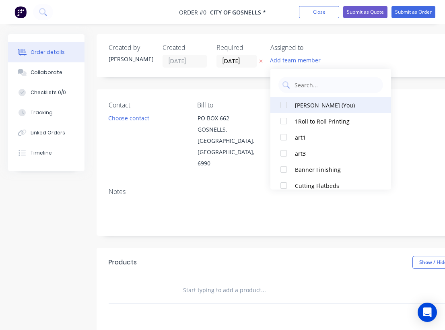
click at [302, 106] on div "Gino Dilello (You)" at bounding box center [335, 105] width 81 height 8
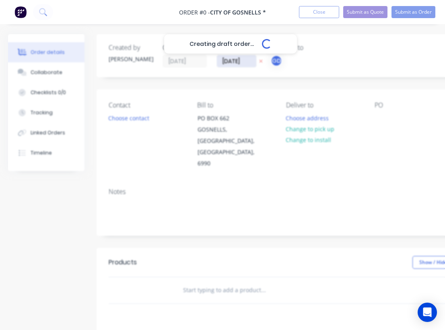
click at [231, 61] on div "Creating draft order... Loading... Order details Collaborate Checklists 0/0 Tra…" at bounding box center [280, 271] width 560 height 475
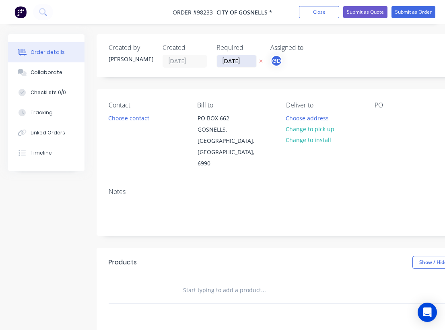
click at [233, 62] on input "[DATE]" at bounding box center [236, 61] width 39 height 12
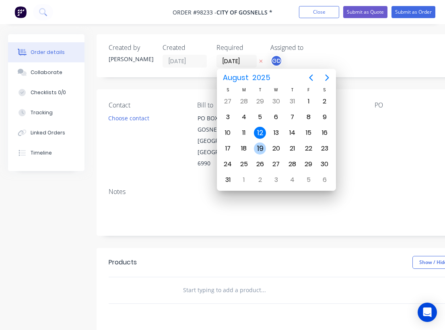
click at [260, 149] on div "19" at bounding box center [260, 149] width 12 height 12
type input "19/08/25"
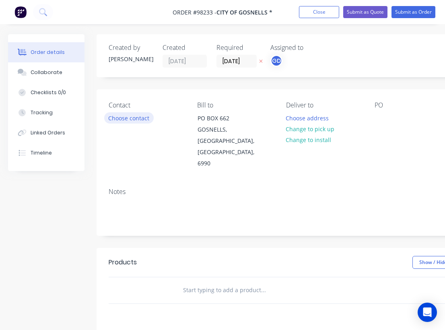
click at [134, 117] on button "Choose contact" at bounding box center [129, 117] width 50 height 11
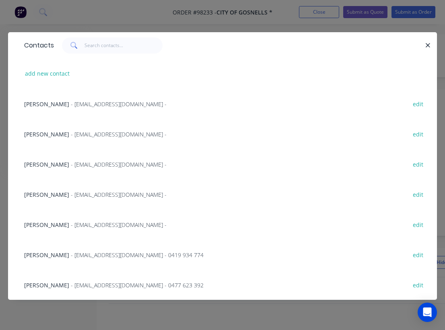
click at [38, 166] on span "David Young" at bounding box center [46, 165] width 45 height 8
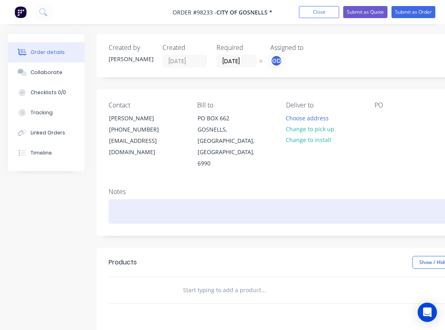
click at [113, 199] on div at bounding box center [324, 211] width 431 height 25
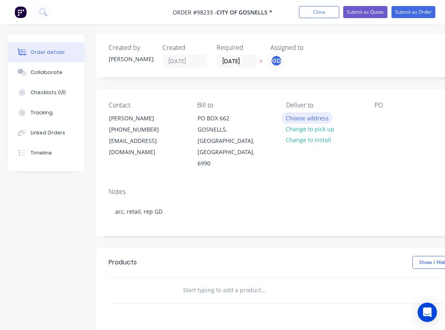
click at [310, 120] on button "Choose address" at bounding box center [308, 117] width 52 height 11
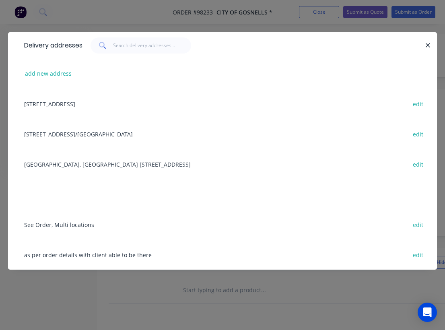
click at [70, 167] on div "Admin Building, City of Gosnells 2120 Albany Highway, Gosnells, Western Austral…" at bounding box center [222, 164] width 405 height 30
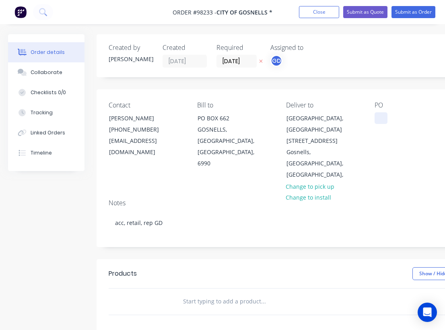
click at [378, 120] on div at bounding box center [381, 118] width 13 height 12
paste div
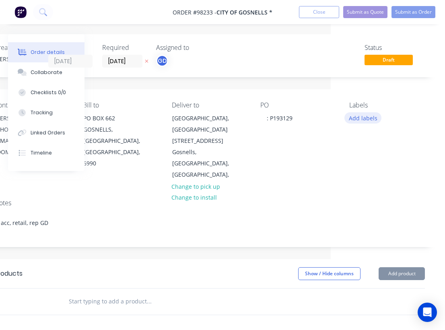
click at [361, 117] on button "Add labels" at bounding box center [363, 117] width 37 height 11
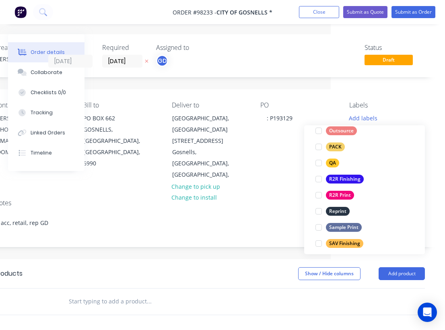
scroll to position [301, 0]
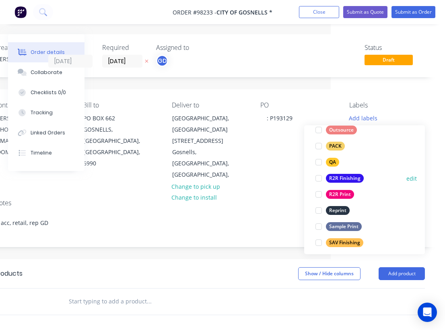
click at [346, 178] on div "R2R Finishing" at bounding box center [345, 178] width 38 height 9
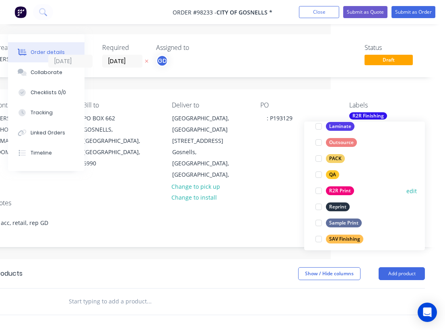
click at [345, 189] on div "R2R Print" at bounding box center [340, 190] width 28 height 9
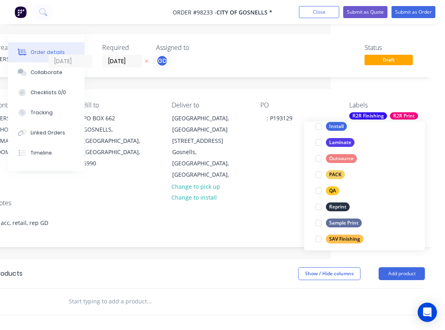
click at [276, 199] on div "Notes" at bounding box center [209, 203] width 431 height 8
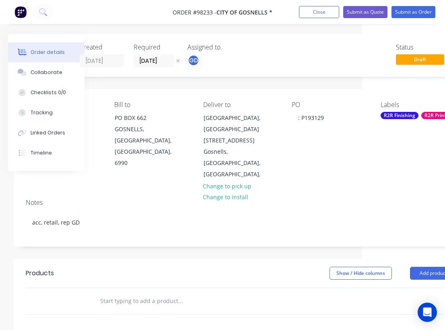
scroll to position [31, 83]
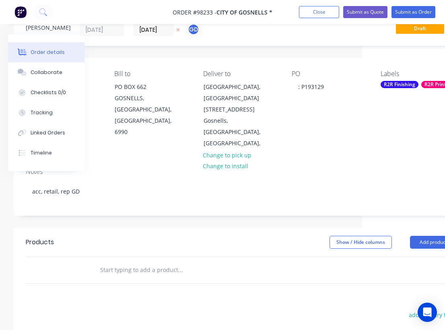
click at [127, 262] on input "text" at bounding box center [180, 270] width 161 height 16
paste input "Election 2025 Phase 3 mesh banners Quantity: 2 Size: 3m x 1m Stock: Digitally p…"
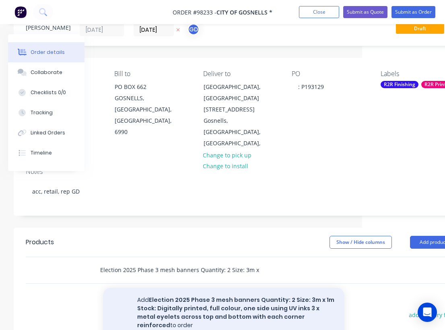
type input "Election 2025 Phase 3 mesh banners Quantity: 2 Size: 3m x 1m Stock: Digitally p…"
click at [171, 302] on button "Add Election 2025 Phase 3 mesh banners Quantity: 2 Size: 3m x 1m Stock: Digital…" at bounding box center [224, 313] width 242 height 50
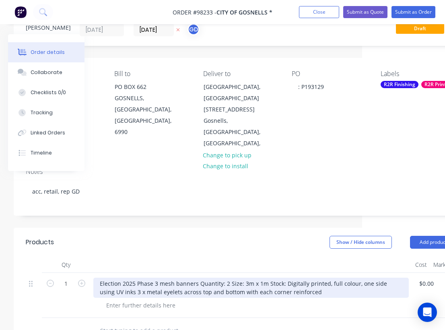
click at [230, 278] on div "Election 2025 Phase 3 mesh banners Quantity: 2 Size: 3m x 1m Stock: Digitally p…" at bounding box center [251, 288] width 316 height 20
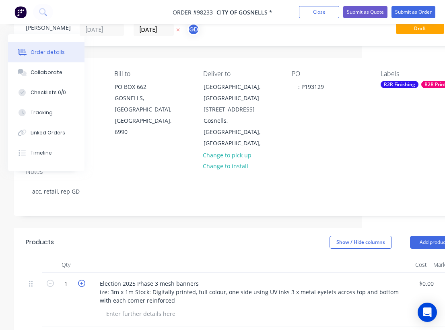
click at [83, 280] on icon "button" at bounding box center [81, 283] width 7 height 7
type input "2"
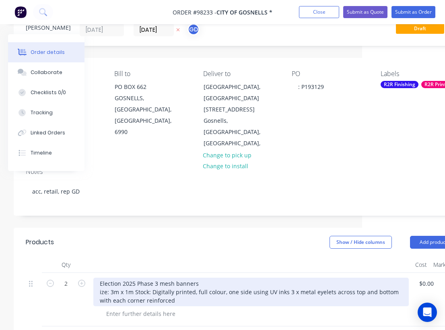
click at [99, 280] on div "Election 2025 Phase 3 mesh banners ize: 3m x 1m Stock: Digitally printed, full …" at bounding box center [251, 292] width 316 height 29
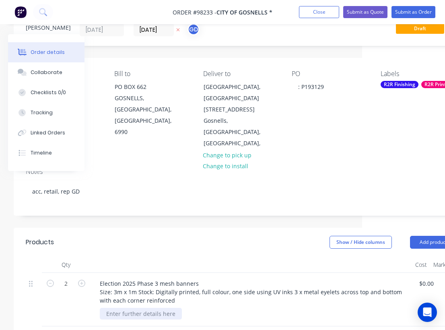
click at [151, 308] on div at bounding box center [141, 314] width 82 height 12
click at [189, 257] on div at bounding box center [251, 265] width 322 height 16
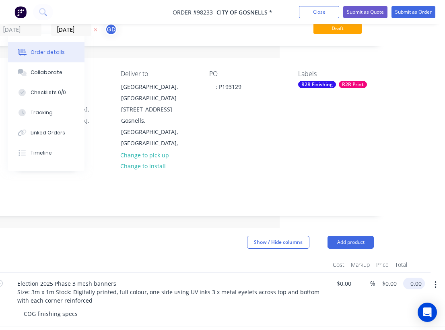
click at [414, 278] on input "0.00" at bounding box center [416, 284] width 19 height 12
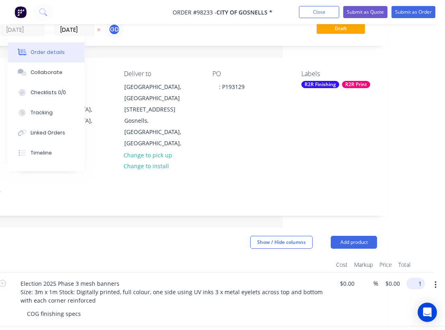
scroll to position [31, 156]
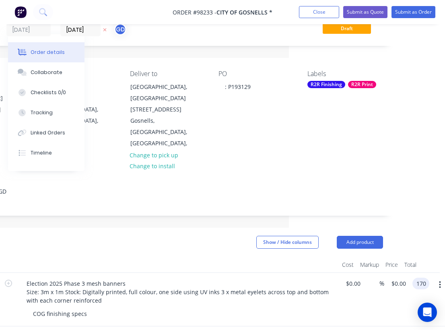
type input "170"
type input "$85.00"
type input "$170.00"
click at [244, 257] on div at bounding box center [178, 265] width 322 height 16
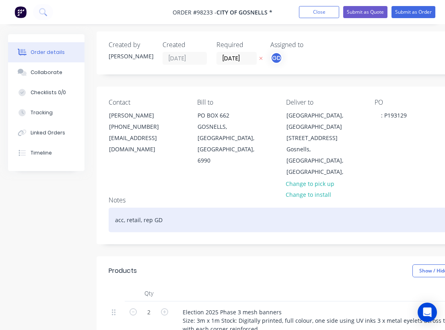
scroll to position [0, 0]
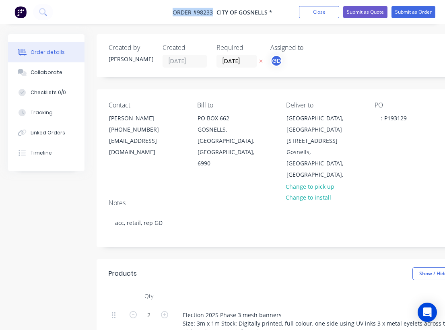
drag, startPoint x: 170, startPoint y: 11, endPoint x: 211, endPoint y: 14, distance: 41.6
click at [211, 14] on nav "Order #98233 - CITY OF GOSNELLS * Add product Close Submit as Quote Submit as O…" at bounding box center [222, 12] width 445 height 24
copy span "Order #98233"
click at [327, 14] on button "Close" at bounding box center [319, 12] width 40 height 12
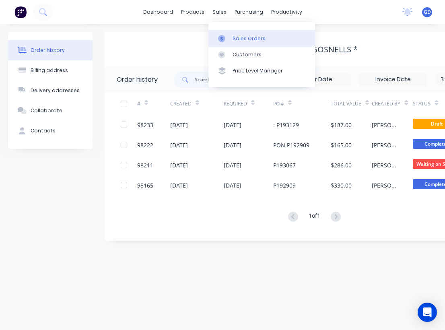
click at [241, 32] on link "Sales Orders" at bounding box center [262, 38] width 107 height 16
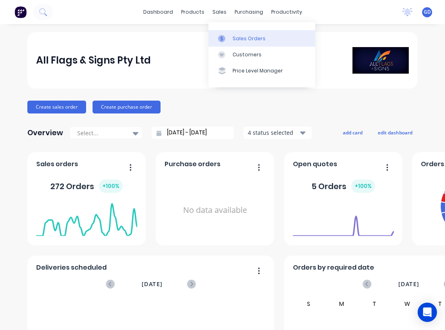
click at [241, 42] on div "Sales Orders" at bounding box center [249, 38] width 33 height 7
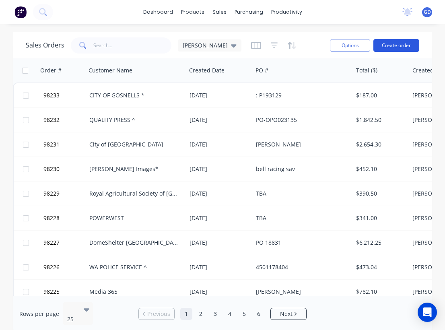
click at [404, 47] on button "Create order" at bounding box center [397, 45] width 46 height 13
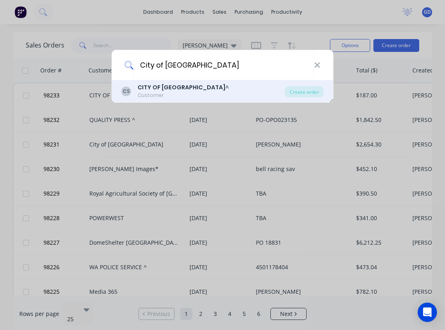
type input "City of Stirling"
click at [153, 91] on b "CITY OF STIRLING" at bounding box center [182, 87] width 88 height 8
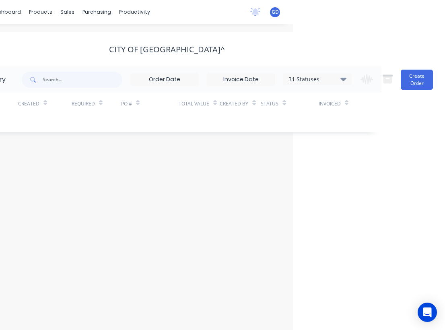
scroll to position [0, 152]
click at [410, 77] on button "Create Order" at bounding box center [417, 80] width 32 height 20
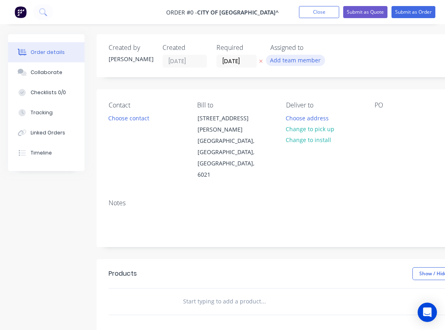
click at [290, 61] on button "Add team member" at bounding box center [295, 60] width 59 height 11
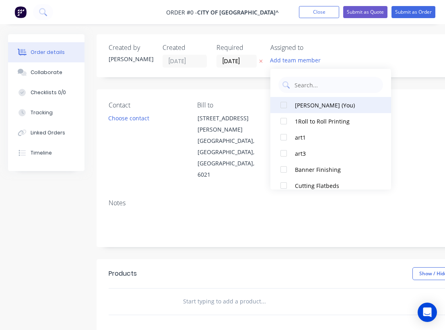
click at [295, 103] on div "Gino Dilello (You)" at bounding box center [335, 105] width 81 height 8
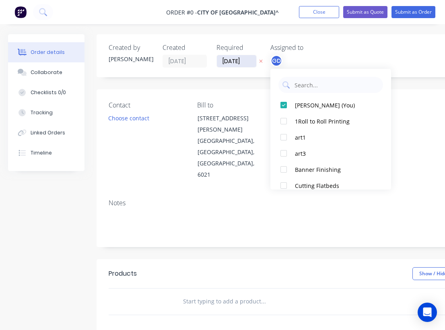
click at [236, 63] on div "Order details Collaborate Checklists 0/0 Tracking Linked Orders Timeline Order …" at bounding box center [280, 277] width 560 height 487
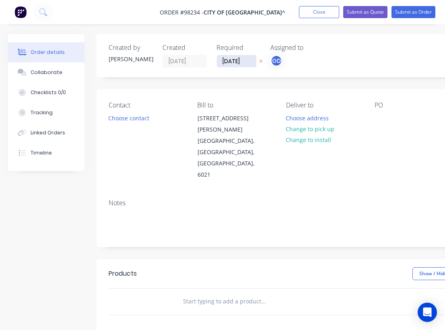
click at [232, 59] on input "[DATE]" at bounding box center [236, 61] width 39 height 12
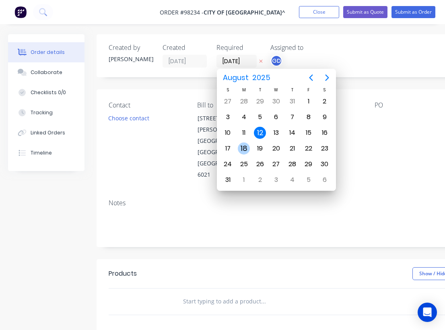
click at [242, 149] on div "18" at bounding box center [244, 149] width 12 height 12
type input "18/08/25"
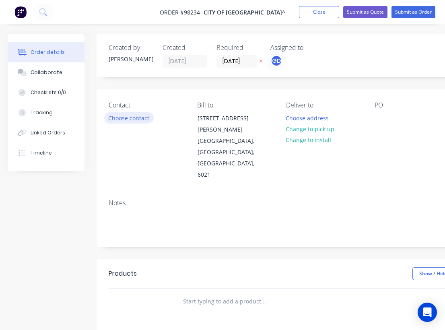
click at [141, 120] on button "Choose contact" at bounding box center [129, 117] width 50 height 11
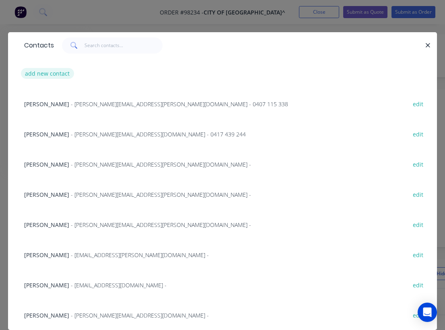
click at [44, 78] on button "add new contact" at bounding box center [47, 73] width 53 height 11
select select "AU"
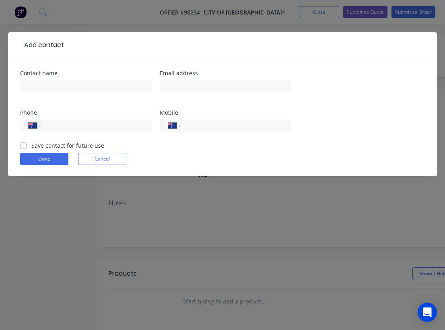
click at [31, 147] on label "Save contact for future use" at bounding box center [67, 145] width 73 height 8
click at [23, 147] on input "Save contact for future use" at bounding box center [23, 145] width 6 height 8
checkbox input "true"
paste input "Jason Colgan"
type input "Jason Colgan"
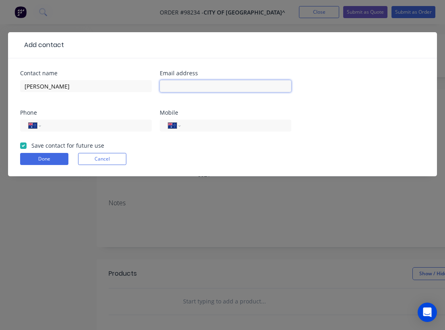
paste input "Jason.Colgan@stirling.wa.gov.au"
type input "Jason.Colgan@stirling.wa.gov.au"
paste input "92058363"
click at [48, 127] on input "92058363" at bounding box center [95, 125] width 97 height 9
type input "(08) 9205 8363"
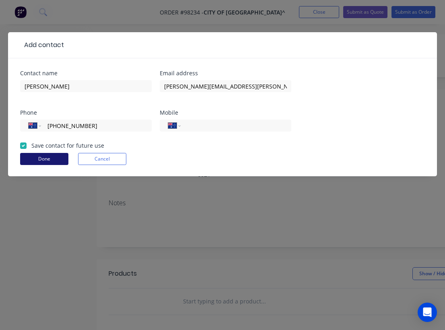
click at [48, 159] on button "Done" at bounding box center [44, 159] width 48 height 12
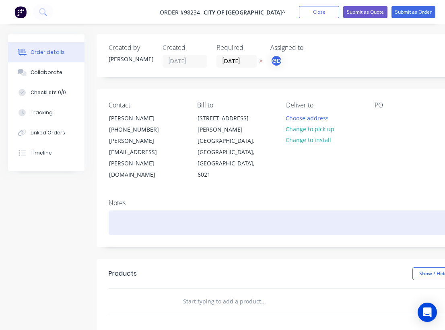
click at [128, 211] on div at bounding box center [324, 223] width 431 height 25
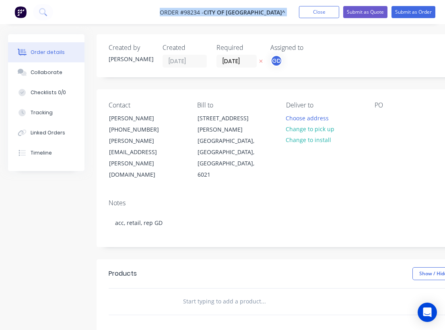
drag, startPoint x: 165, startPoint y: 0, endPoint x: -53, endPoint y: -9, distance: 218.1
click at [0, 0] on html "Order #98234 - CITY OF STIRLING^ Add product Close Submit as Quote Submit as Or…" at bounding box center [222, 260] width 445 height 521
click at [389, 118] on div "PO" at bounding box center [413, 140] width 76 height 79
click at [382, 115] on div at bounding box center [381, 118] width 13 height 12
paste div
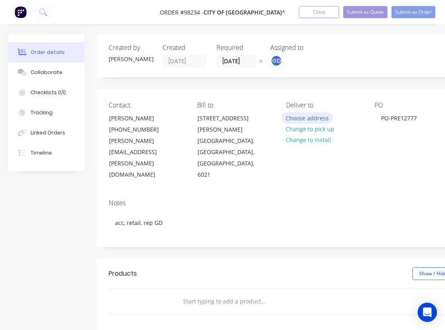
click at [313, 116] on button "Choose address" at bounding box center [308, 117] width 52 height 11
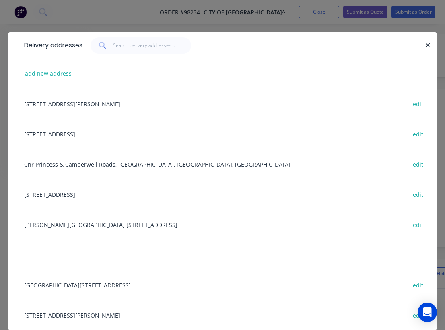
click at [61, 105] on div "25 CEDRIC STREET, STIRLING, Western Australia, Australia, 6021 edit" at bounding box center [222, 104] width 405 height 30
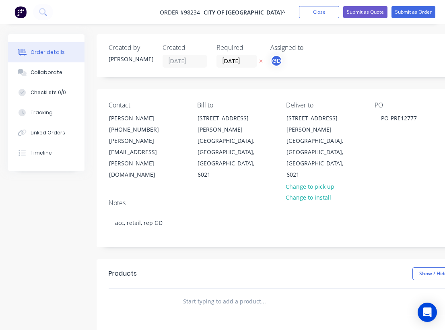
click at [205, 294] on input "text" at bounding box center [263, 302] width 161 height 16
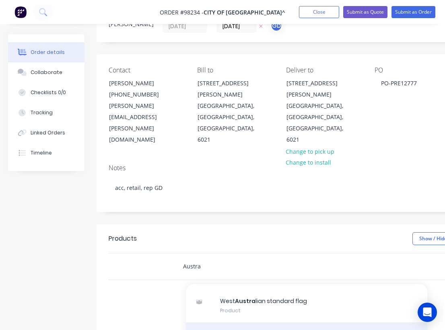
scroll to position [26, 0]
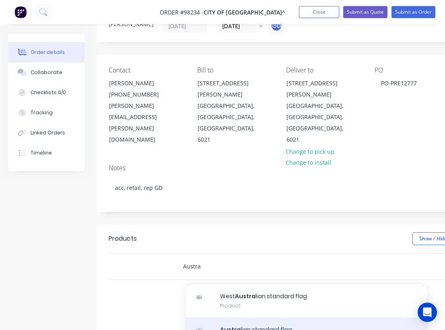
type input "Austra"
click at [256, 318] on div "Austra lian standard flag Product" at bounding box center [307, 335] width 242 height 34
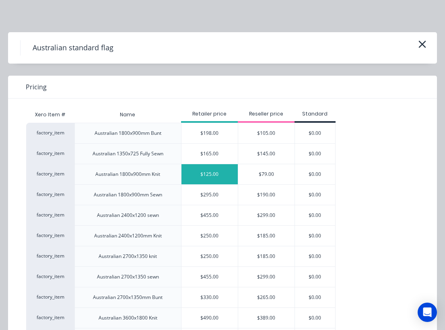
click at [208, 175] on div "$125.00" at bounding box center [210, 174] width 56 height 20
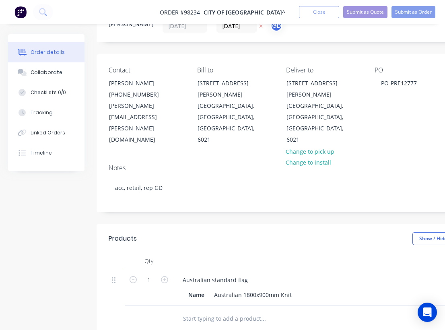
type input "$125.00"
click at [189, 311] on input "text" at bounding box center [263, 319] width 161 height 16
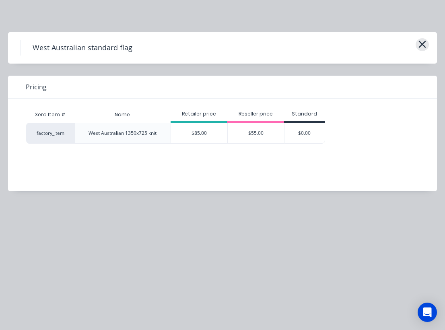
click at [422, 46] on icon "button" at bounding box center [422, 44] width 8 height 11
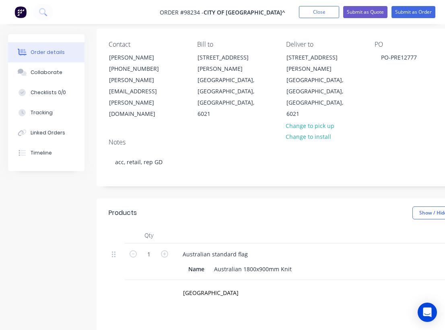
scroll to position [65, 0]
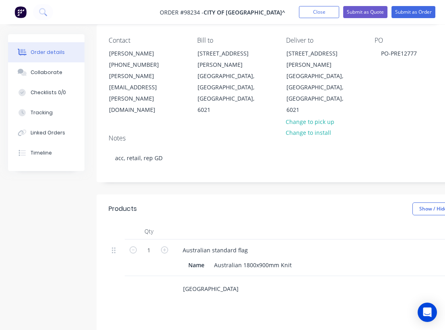
click at [221, 281] on input "West Austra" at bounding box center [263, 289] width 161 height 16
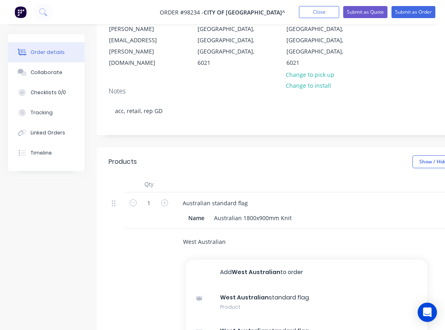
scroll to position [113, 0]
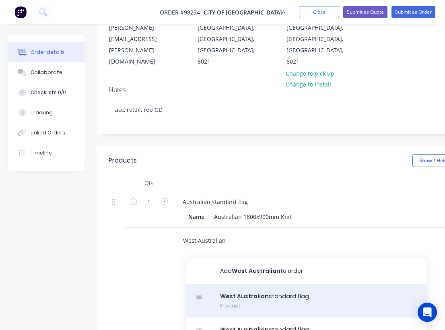
type input "West Australian"
click at [258, 284] on div "West Australian standard flag Product" at bounding box center [307, 301] width 242 height 34
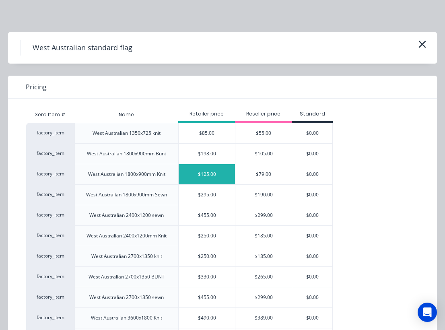
click at [208, 176] on div "$125.00" at bounding box center [207, 174] width 56 height 20
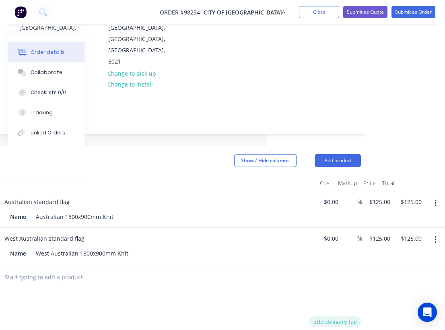
scroll to position [113, 178]
click at [347, 317] on button "add delivery fee" at bounding box center [335, 322] width 52 height 11
type input "55"
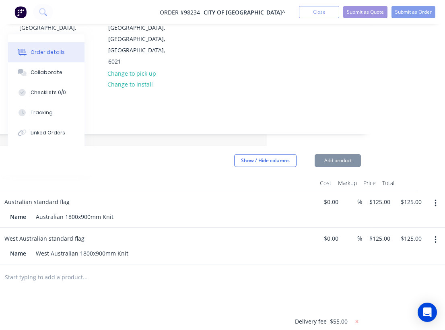
click at [261, 261] on div "Products Show / Hide columns Add product Qty Cost Markup Price Total 1 Australi…" at bounding box center [145, 313] width 455 height 334
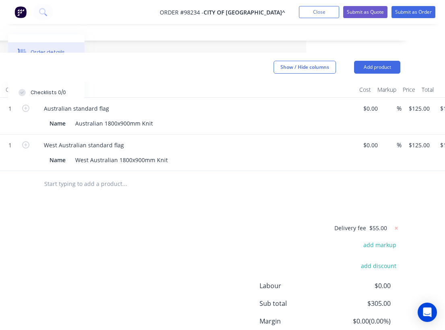
scroll to position [207, 143]
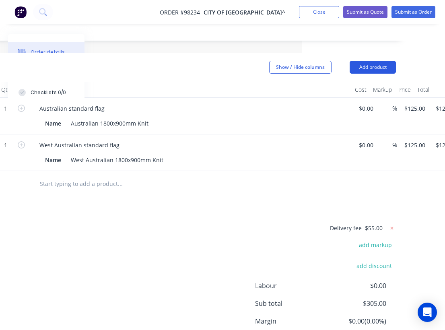
click at [363, 61] on button "Add product" at bounding box center [373, 67] width 46 height 13
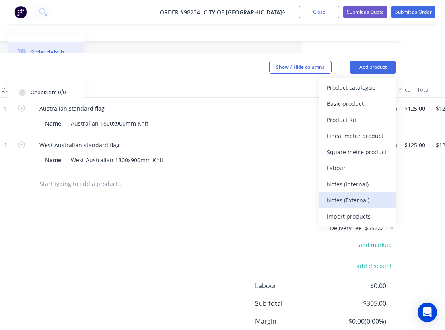
click at [357, 195] on div "Notes (External)" at bounding box center [358, 201] width 62 height 12
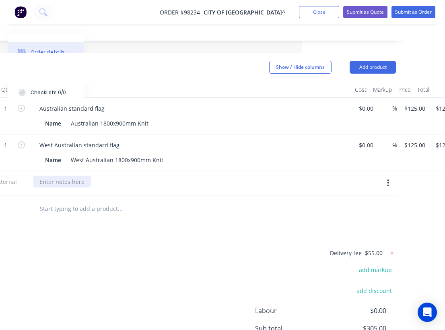
paste div
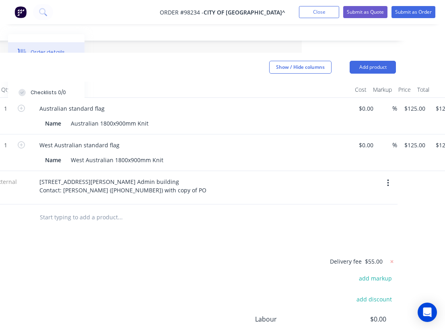
click at [117, 257] on div "Delivery fee $55.00 add markup add discount Labour $0.00 Sub total $305.00 Marg…" at bounding box center [180, 332] width 431 height 151
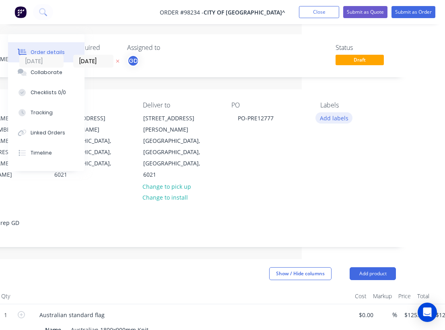
click at [328, 118] on button "Add labels" at bounding box center [334, 117] width 37 height 11
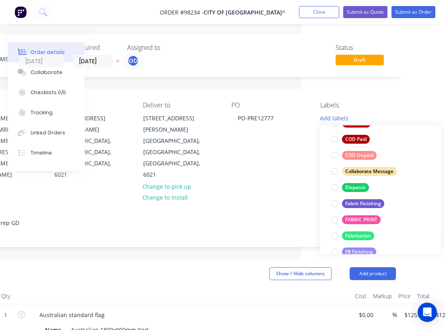
scroll to position [115, 0]
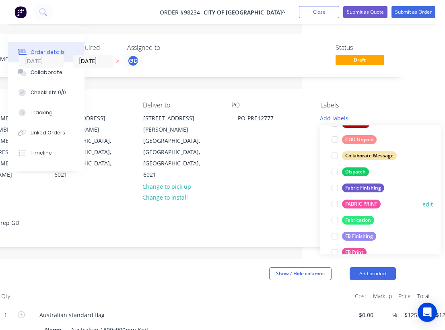
click at [364, 204] on div "FABRIC PRINT" at bounding box center [361, 204] width 39 height 9
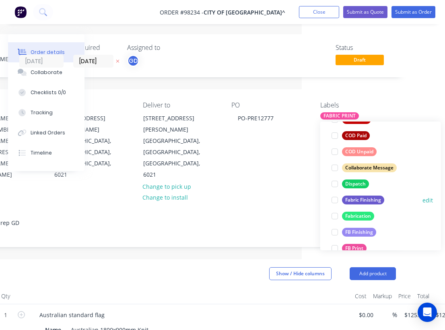
click at [364, 203] on div "Fabric Finishing" at bounding box center [363, 200] width 42 height 9
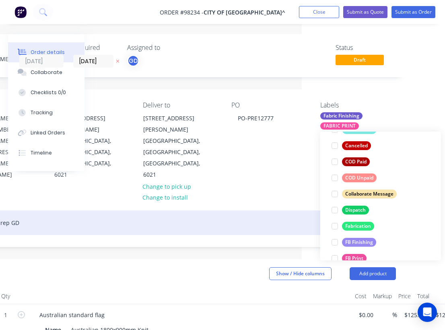
click at [275, 211] on div "acc, retail, rep GD" at bounding box center [180, 223] width 431 height 25
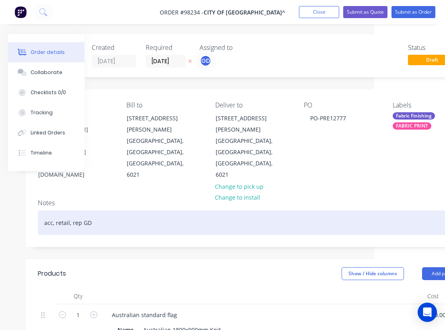
scroll to position [0, 0]
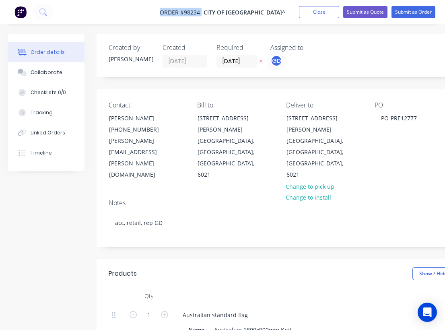
drag, startPoint x: 173, startPoint y: 9, endPoint x: 217, endPoint y: 11, distance: 44.0
click at [217, 11] on nav "Order #98234 - CITY OF STIRLING^ Add product Close Submit as Quote Submit as Or…" at bounding box center [222, 12] width 445 height 24
copy span "Order #98234"
click at [329, 12] on button "Close" at bounding box center [319, 12] width 40 height 12
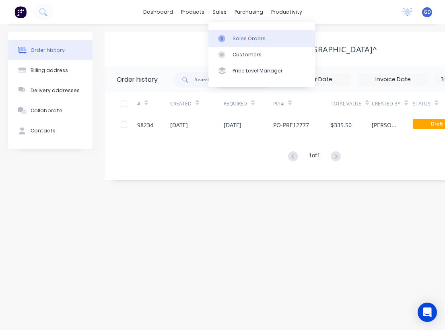
click at [251, 37] on div "Sales Orders" at bounding box center [249, 38] width 33 height 7
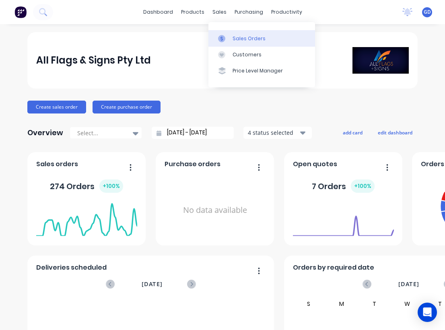
click at [239, 34] on link "Sales Orders" at bounding box center [262, 38] width 107 height 16
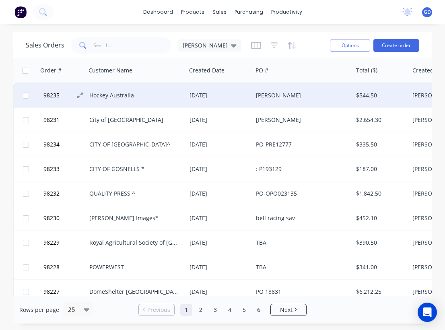
click at [54, 95] on span "98235" at bounding box center [51, 95] width 16 height 8
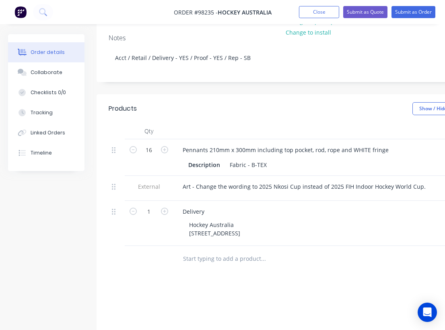
scroll to position [153, 0]
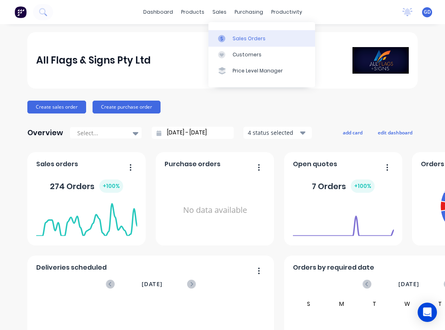
click at [240, 37] on div "Sales Orders" at bounding box center [249, 38] width 33 height 7
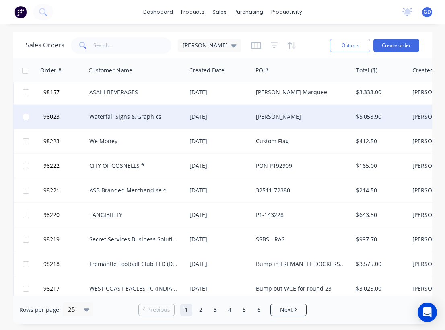
scroll to position [321, 0]
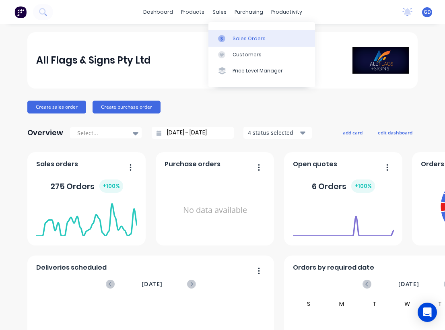
click at [241, 33] on link "Sales Orders" at bounding box center [262, 38] width 107 height 16
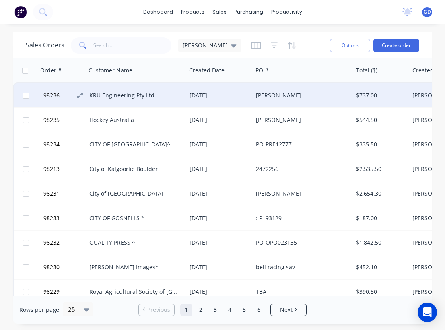
click at [55, 96] on span "98236" at bounding box center [51, 95] width 16 height 8
